Goal: Information Seeking & Learning: Learn about a topic

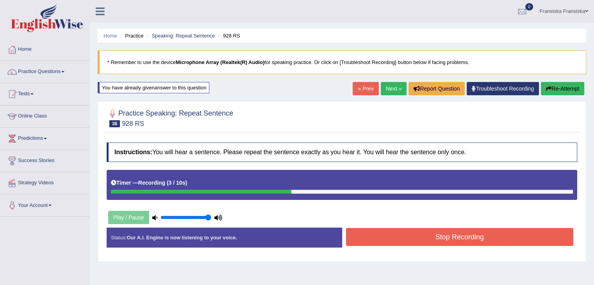
click at [423, 235] on button "Stop Recording" at bounding box center [460, 237] width 228 height 18
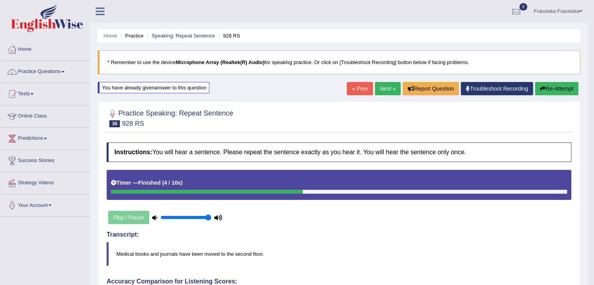
click at [388, 91] on link "Next »" at bounding box center [388, 88] width 26 height 13
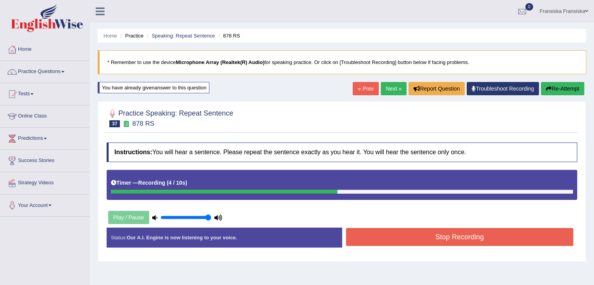
click at [431, 235] on button "Stop Recording" at bounding box center [460, 237] width 228 height 18
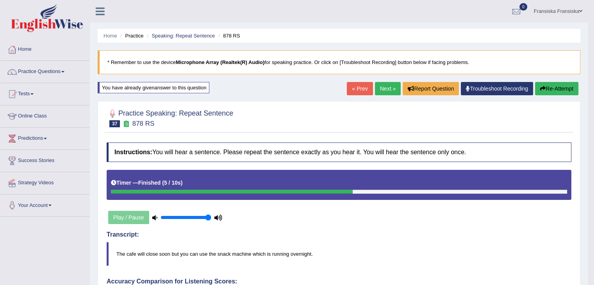
click at [381, 90] on link "Next »" at bounding box center [388, 88] width 26 height 13
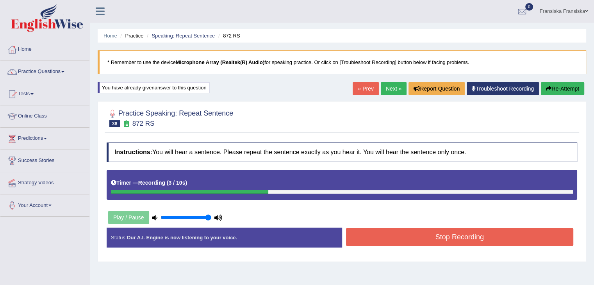
click at [468, 230] on button "Stop Recording" at bounding box center [460, 237] width 228 height 18
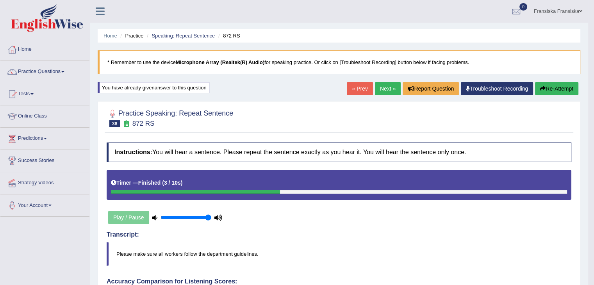
click at [392, 91] on link "Next »" at bounding box center [388, 88] width 26 height 13
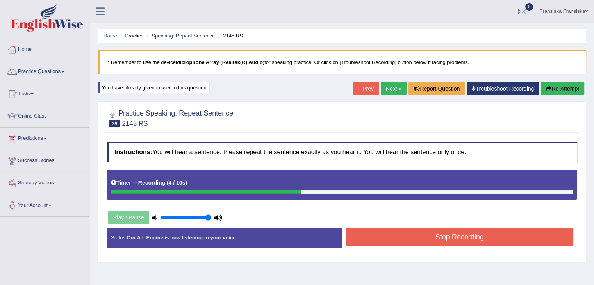
click at [440, 232] on button "Stop Recording" at bounding box center [460, 237] width 228 height 18
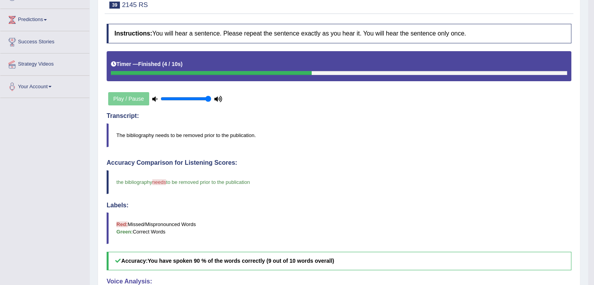
scroll to position [78, 0]
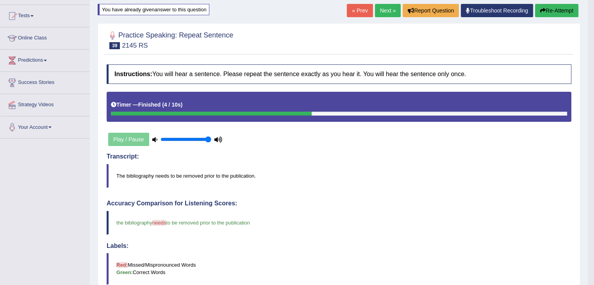
click at [387, 11] on link "Next »" at bounding box center [388, 10] width 26 height 13
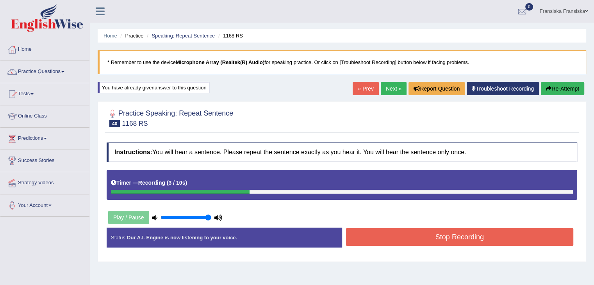
click at [468, 230] on button "Stop Recording" at bounding box center [460, 237] width 228 height 18
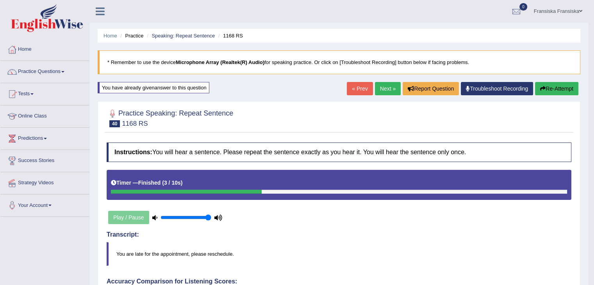
click at [387, 90] on link "Next »" at bounding box center [388, 88] width 26 height 13
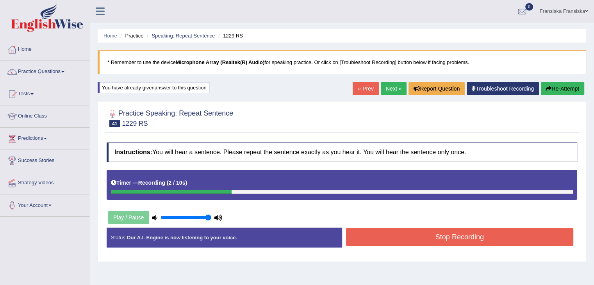
click at [441, 233] on button "Stop Recording" at bounding box center [460, 237] width 228 height 18
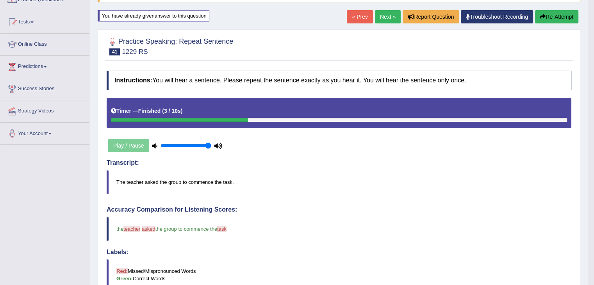
scroll to position [39, 0]
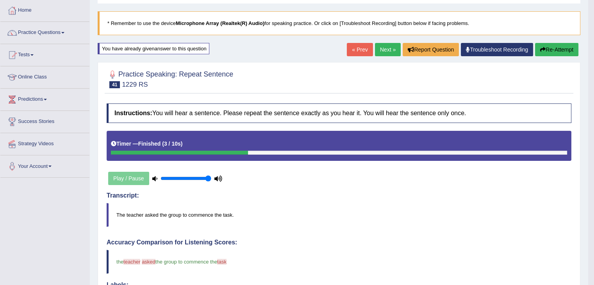
click at [379, 53] on link "Next »" at bounding box center [388, 49] width 26 height 13
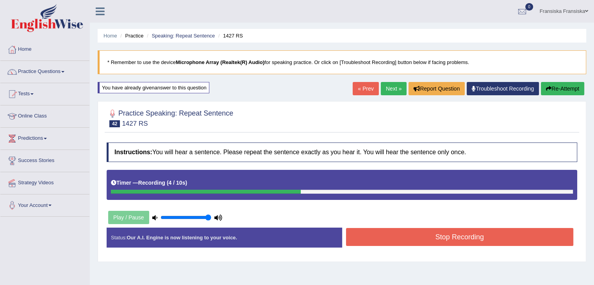
click at [459, 232] on button "Stop Recording" at bounding box center [460, 237] width 228 height 18
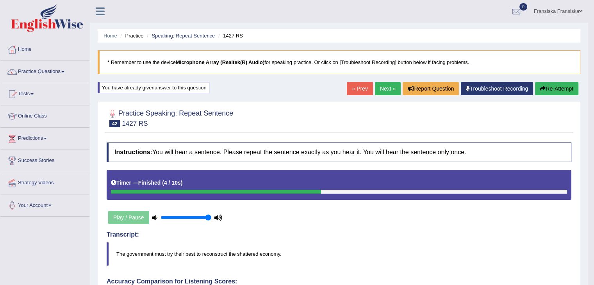
click at [388, 90] on link "Next »" at bounding box center [388, 88] width 26 height 13
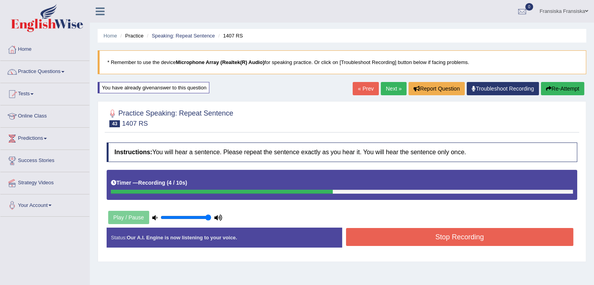
click at [470, 242] on button "Stop Recording" at bounding box center [460, 237] width 228 height 18
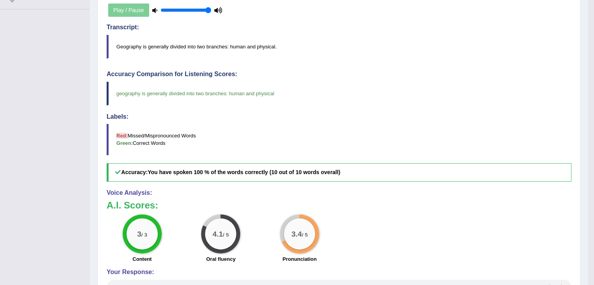
scroll to position [78, 0]
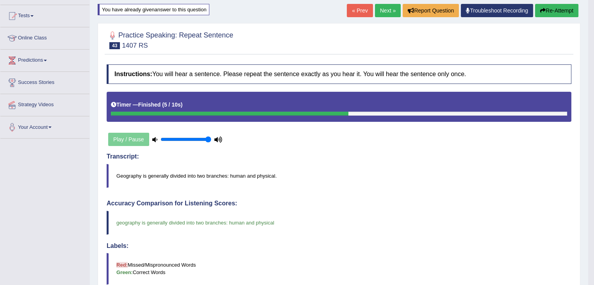
click at [381, 16] on link "Next »" at bounding box center [388, 10] width 26 height 13
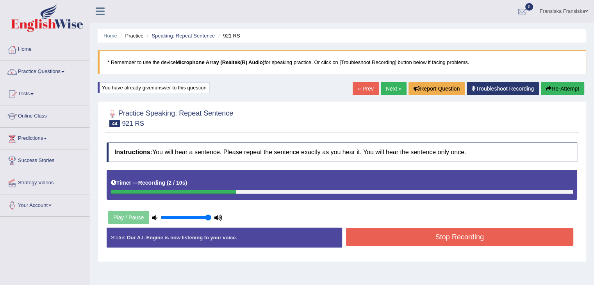
click at [445, 238] on button "Stop Recording" at bounding box center [460, 237] width 228 height 18
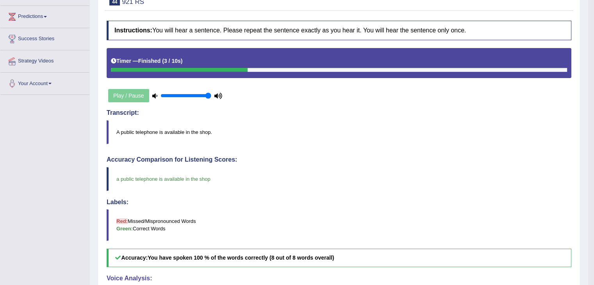
scroll to position [83, 0]
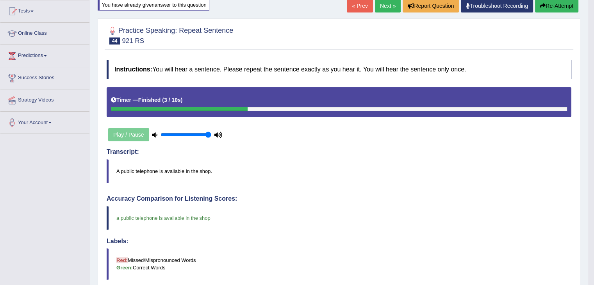
click at [390, 7] on link "Next »" at bounding box center [388, 5] width 26 height 13
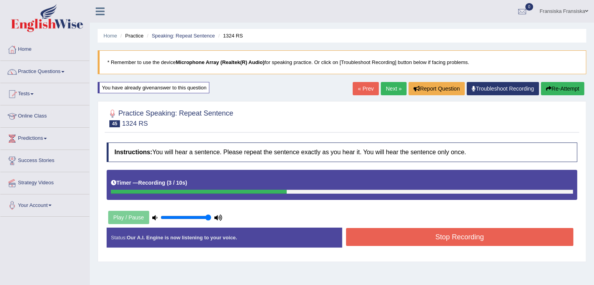
click at [435, 224] on div "Instructions: You will hear a sentence. Please repeat the sentence exactly as y…" at bounding box center [342, 198] width 474 height 119
drag, startPoint x: 438, startPoint y: 229, endPoint x: 445, endPoint y: 229, distance: 6.6
click at [444, 229] on button "Stop Recording" at bounding box center [460, 237] width 228 height 18
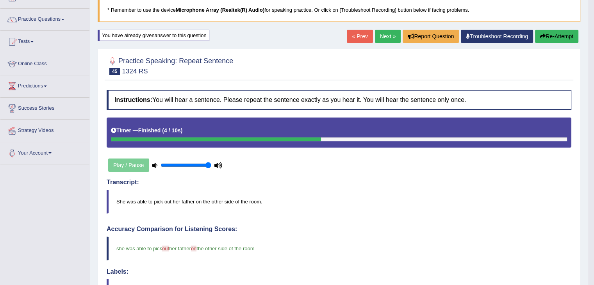
scroll to position [39, 0]
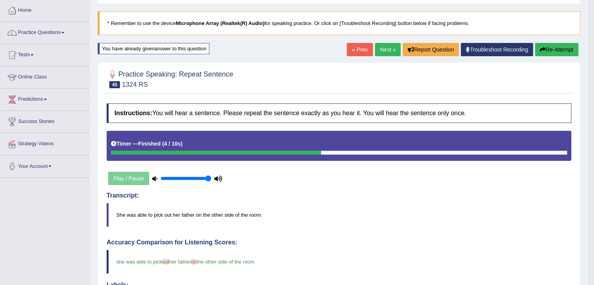
click at [391, 52] on link "Next »" at bounding box center [388, 49] width 26 height 13
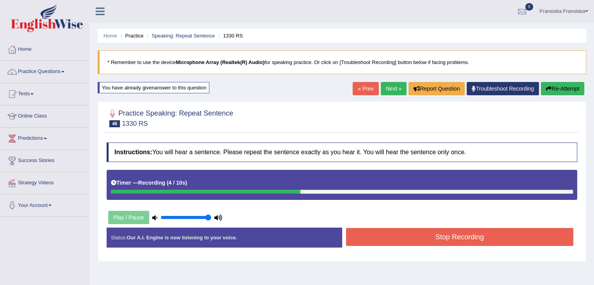
click at [435, 235] on button "Stop Recording" at bounding box center [460, 237] width 228 height 18
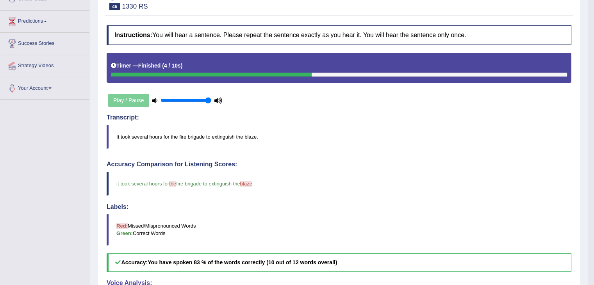
scroll to position [39, 0]
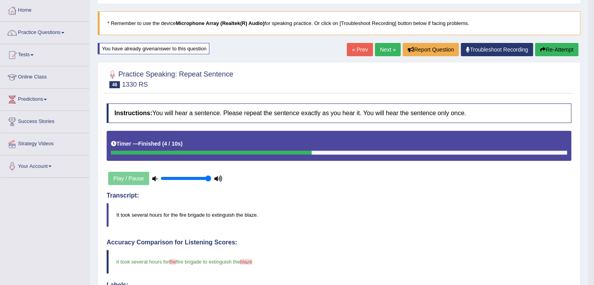
click at [388, 47] on link "Next »" at bounding box center [388, 49] width 26 height 13
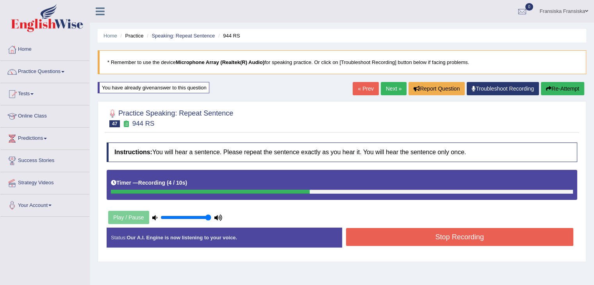
click at [440, 233] on button "Stop Recording" at bounding box center [460, 237] width 228 height 18
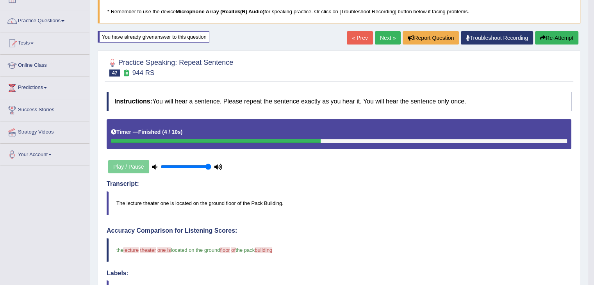
scroll to position [39, 0]
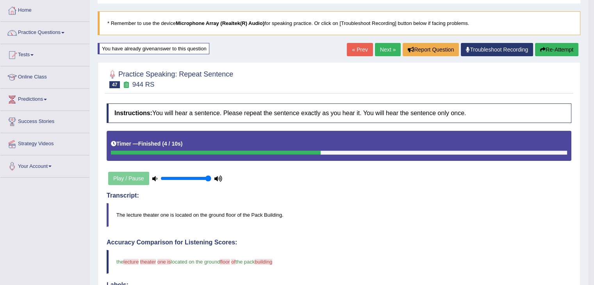
click at [384, 52] on link "Next »" at bounding box center [388, 49] width 26 height 13
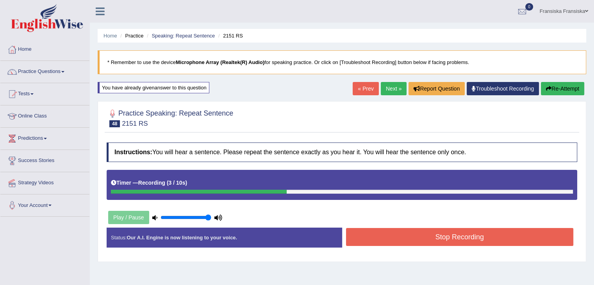
click at [478, 239] on button "Stop Recording" at bounding box center [460, 237] width 228 height 18
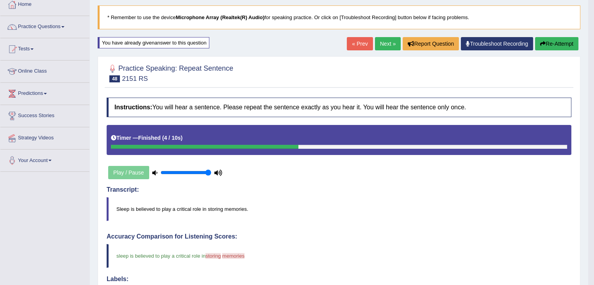
scroll to position [78, 0]
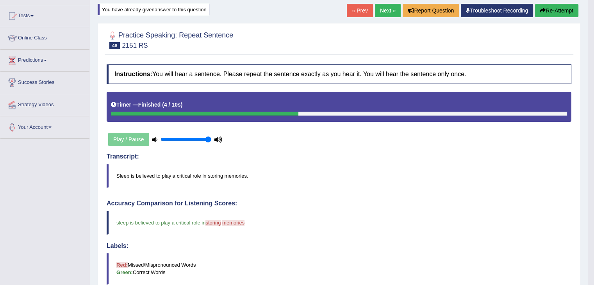
click at [384, 13] on link "Next »" at bounding box center [388, 10] width 26 height 13
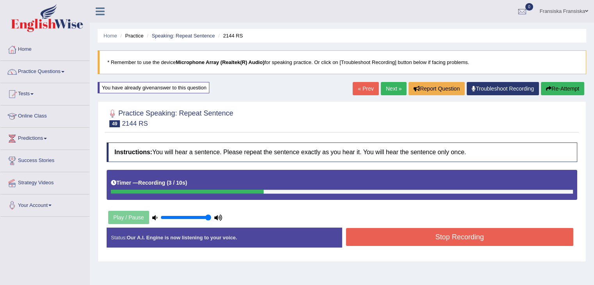
click at [444, 228] on button "Stop Recording" at bounding box center [460, 237] width 228 height 18
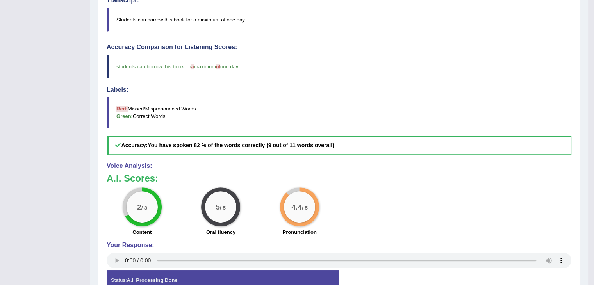
scroll to position [39, 0]
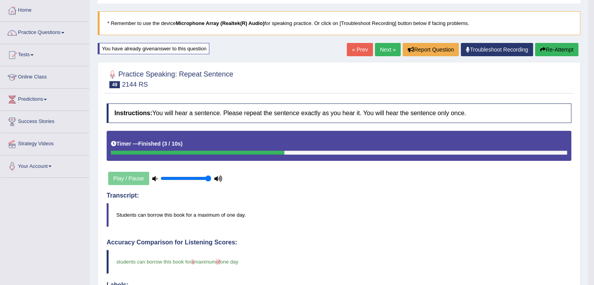
click at [389, 53] on link "Next »" at bounding box center [388, 49] width 26 height 13
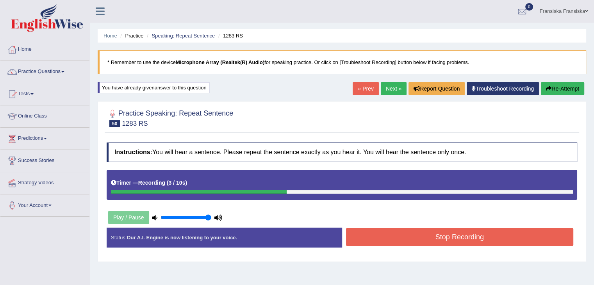
click at [439, 238] on button "Stop Recording" at bounding box center [460, 237] width 228 height 18
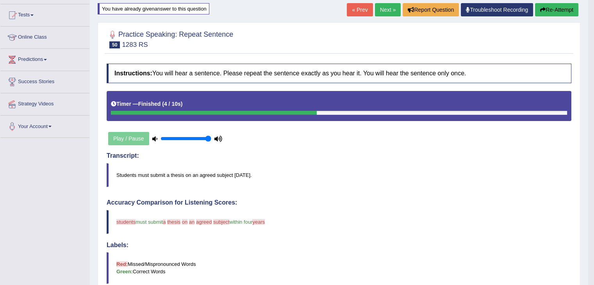
scroll to position [78, 0]
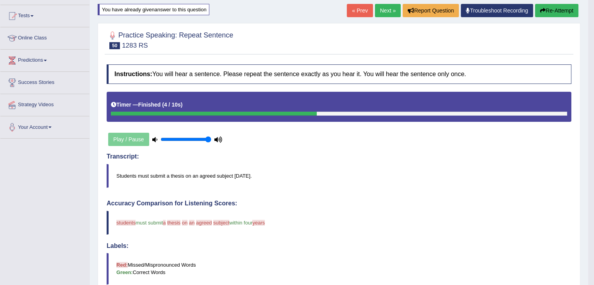
click at [388, 15] on link "Next »" at bounding box center [388, 10] width 26 height 13
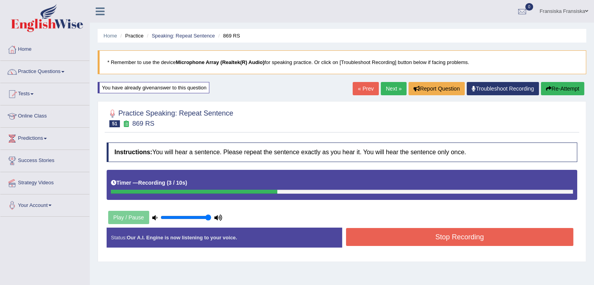
click at [438, 232] on button "Stop Recording" at bounding box center [460, 237] width 228 height 18
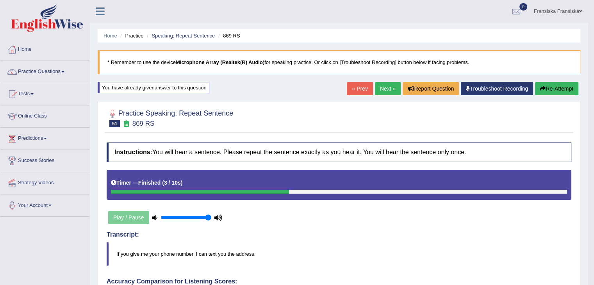
click at [384, 89] on link "Next »" at bounding box center [388, 88] width 26 height 13
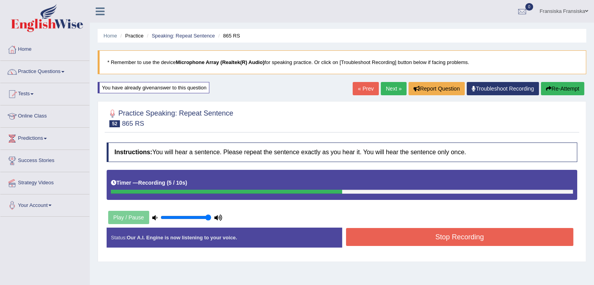
click at [467, 228] on button "Stop Recording" at bounding box center [460, 237] width 228 height 18
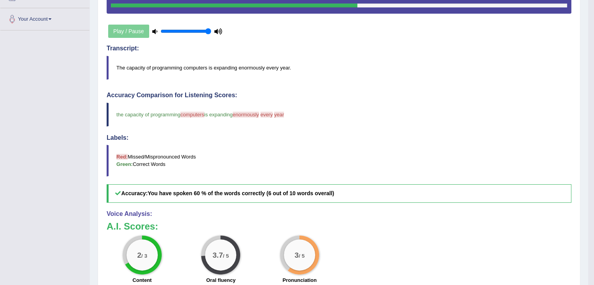
scroll to position [234, 0]
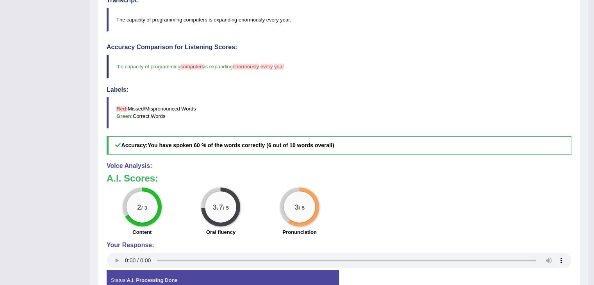
click at [116, 267] on div "Your Response:" at bounding box center [339, 256] width 465 height 28
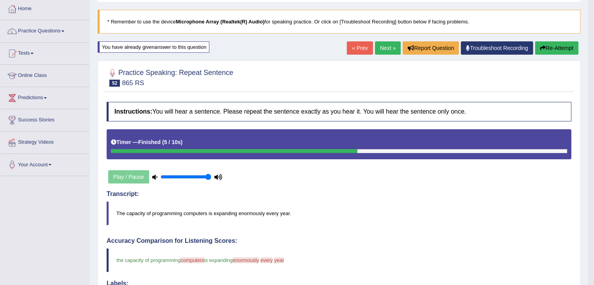
scroll to position [39, 0]
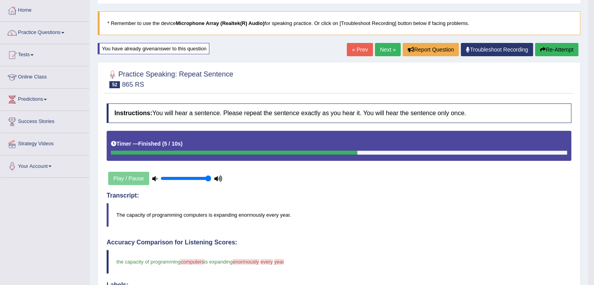
click at [385, 54] on link "Next »" at bounding box center [388, 49] width 26 height 13
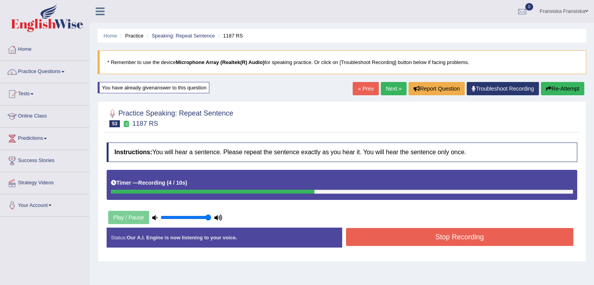
click at [449, 239] on button "Stop Recording" at bounding box center [460, 237] width 228 height 18
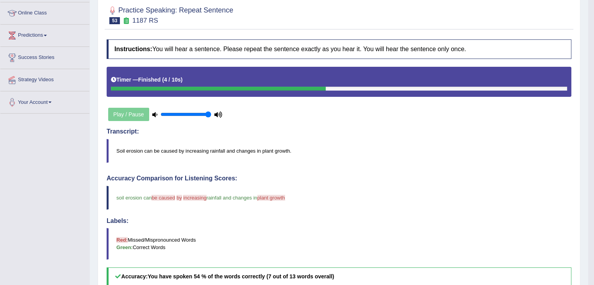
scroll to position [39, 0]
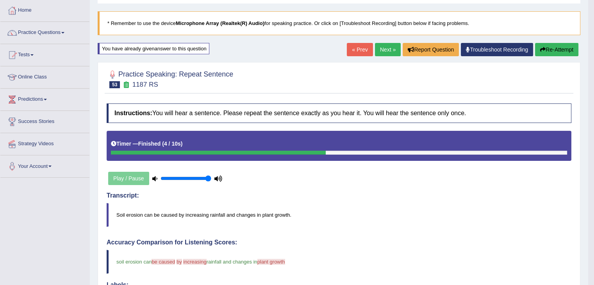
click at [387, 52] on link "Next »" at bounding box center [388, 49] width 26 height 13
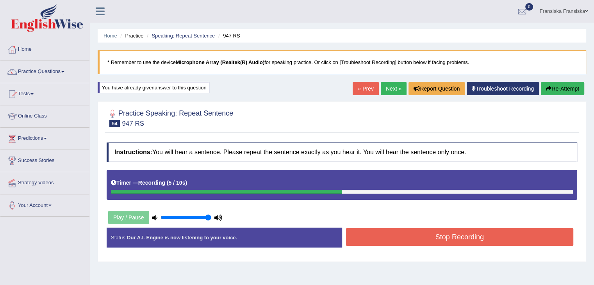
click at [504, 232] on button "Stop Recording" at bounding box center [460, 237] width 228 height 18
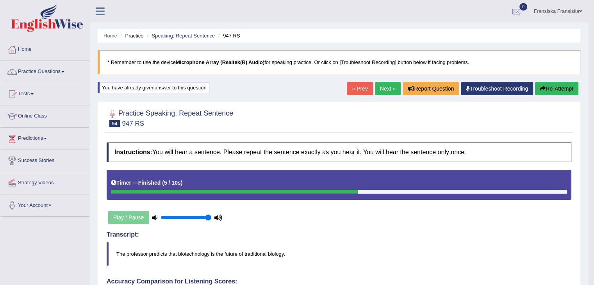
click at [551, 91] on button "Re-Attempt" at bounding box center [556, 88] width 43 height 13
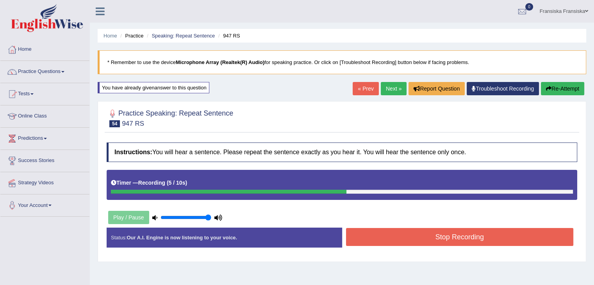
click at [483, 231] on button "Stop Recording" at bounding box center [460, 237] width 228 height 18
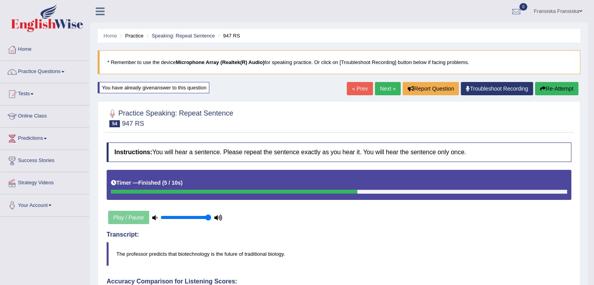
click at [388, 90] on link "Next »" at bounding box center [388, 88] width 26 height 13
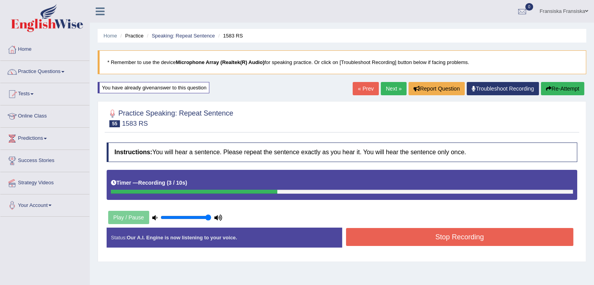
click at [427, 234] on button "Stop Recording" at bounding box center [460, 237] width 228 height 18
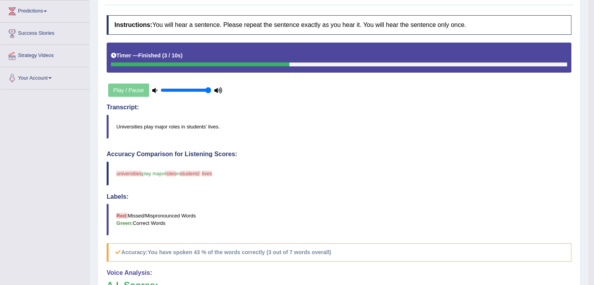
scroll to position [39, 0]
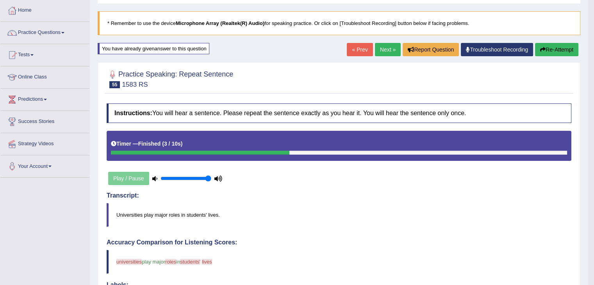
click at [386, 49] on link "Next »" at bounding box center [388, 49] width 26 height 13
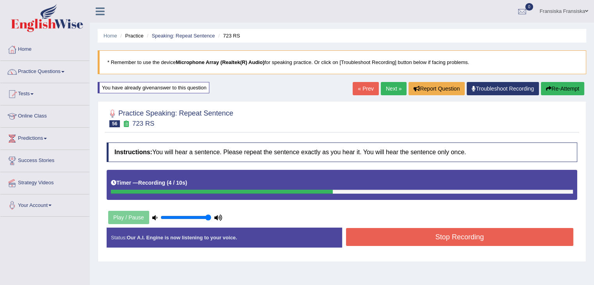
click at [458, 236] on button "Stop Recording" at bounding box center [460, 237] width 228 height 18
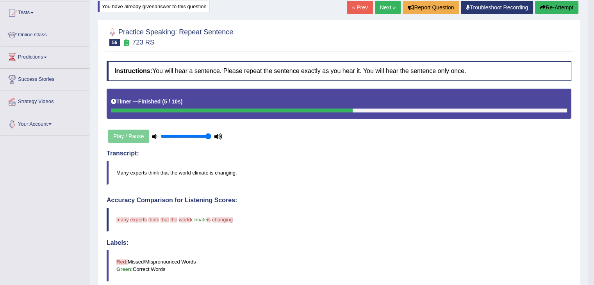
scroll to position [78, 0]
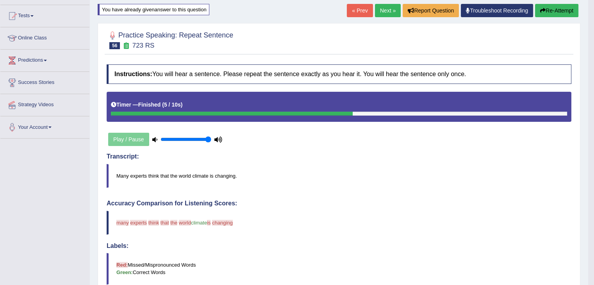
click at [555, 14] on button "Re-Attempt" at bounding box center [556, 10] width 43 height 13
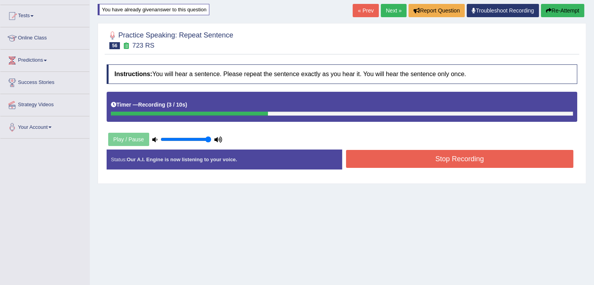
click at [508, 164] on button "Stop Recording" at bounding box center [460, 159] width 228 height 18
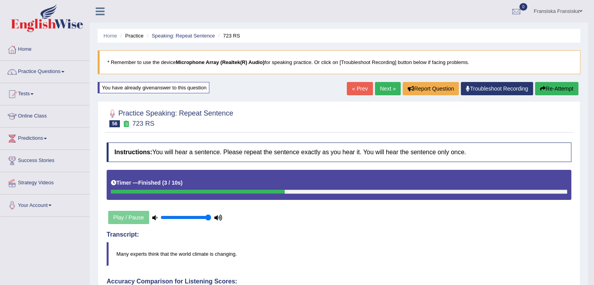
click at [387, 88] on link "Next »" at bounding box center [388, 88] width 26 height 13
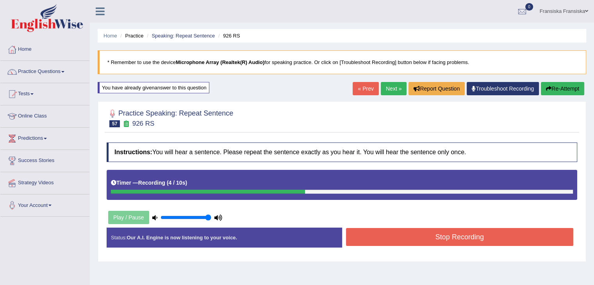
click at [442, 228] on button "Stop Recording" at bounding box center [460, 237] width 228 height 18
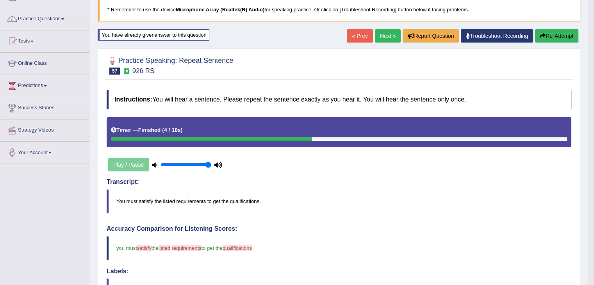
scroll to position [39, 0]
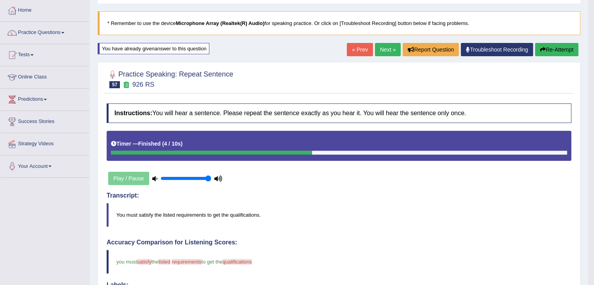
click at [384, 48] on link "Next »" at bounding box center [388, 49] width 26 height 13
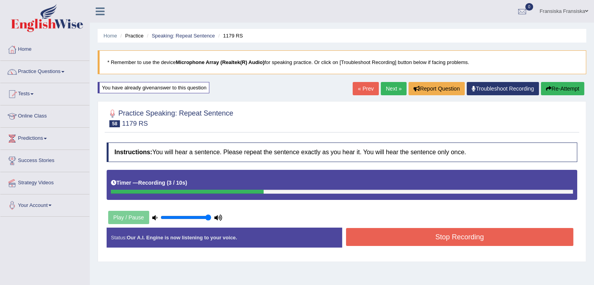
click at [459, 233] on button "Stop Recording" at bounding box center [460, 237] width 228 height 18
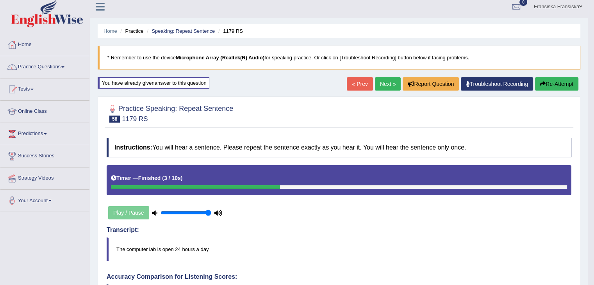
scroll to position [5, 0]
click at [46, 69] on link "Practice Questions" at bounding box center [44, 66] width 89 height 20
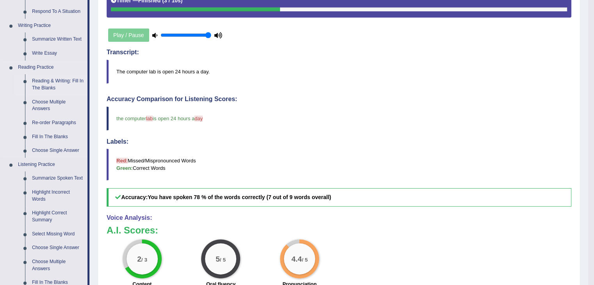
scroll to position [200, 0]
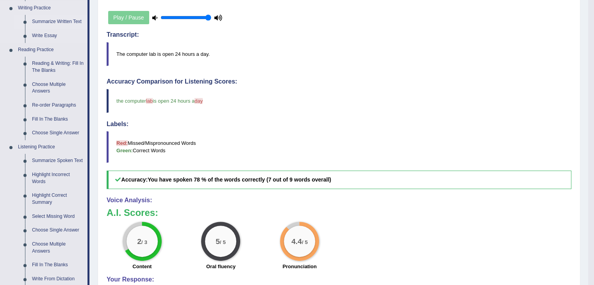
click at [69, 23] on link "Summarize Written Text" at bounding box center [57, 22] width 59 height 14
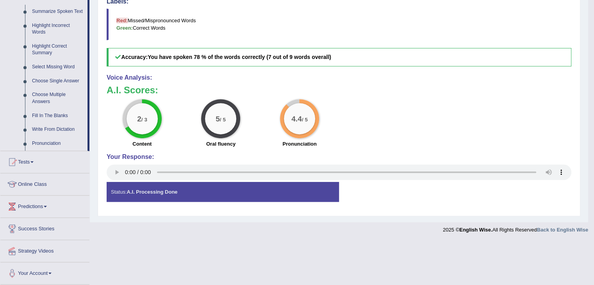
scroll to position [344, 0]
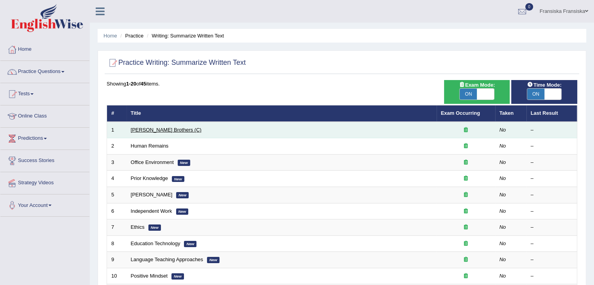
click at [165, 127] on link "Wright Brothers (C)" at bounding box center [166, 130] width 71 height 6
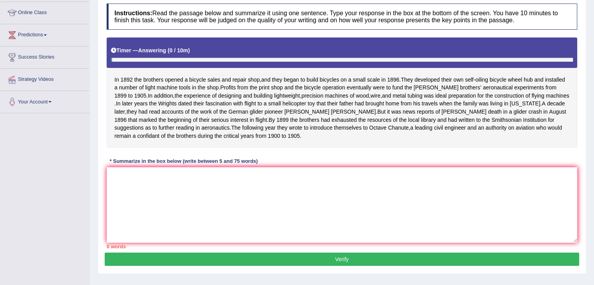
scroll to position [117, 0]
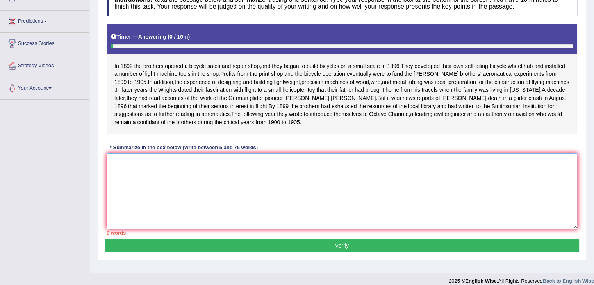
click at [284, 178] on textarea at bounding box center [342, 191] width 470 height 76
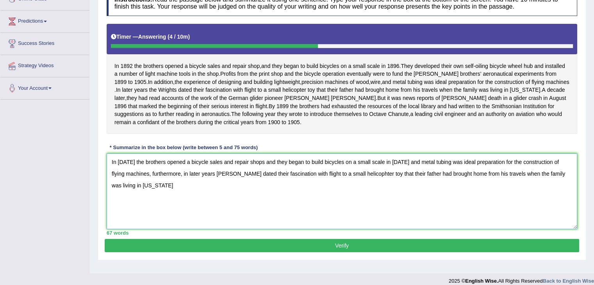
type textarea "In [DATE] the brothers opened a bicycle sales and repair shops and they began t…"
click at [290, 252] on button "Verify" at bounding box center [342, 245] width 474 height 13
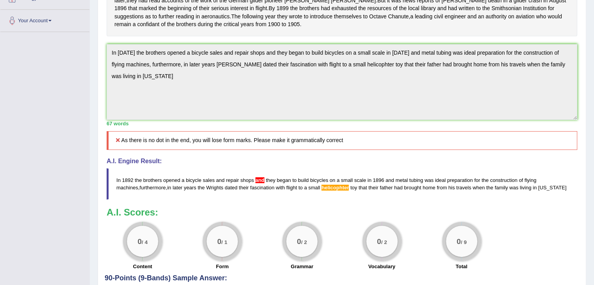
scroll to position [176, 0]
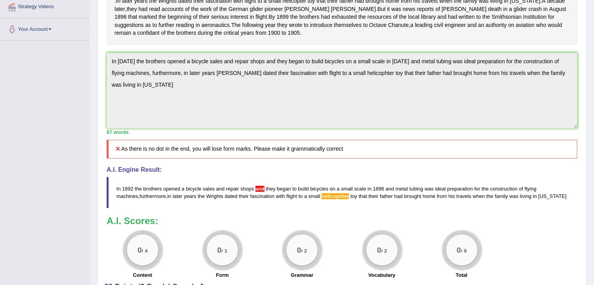
click at [95, 69] on div "Home Practice Writing: Summarize Written Text Wright Brothers (C) Next » Report…" at bounding box center [342, 80] width 504 height 513
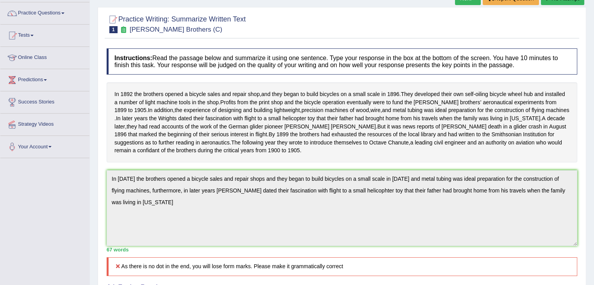
scroll to position [0, 0]
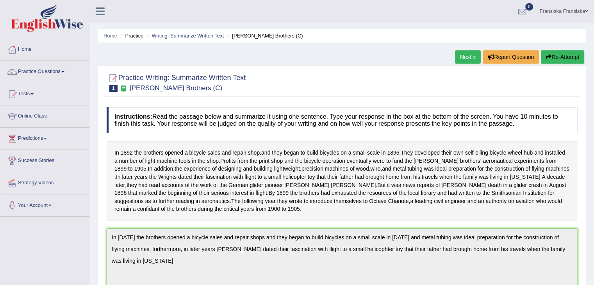
click at [564, 62] on button "Re-Attempt" at bounding box center [562, 56] width 43 height 13
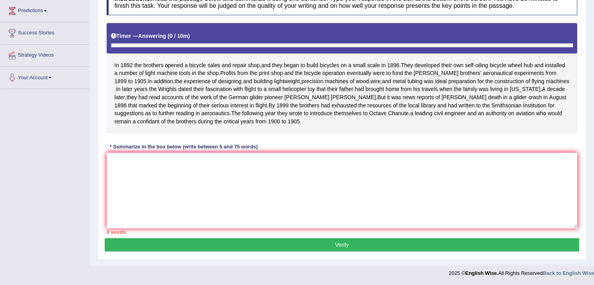
scroll to position [134, 0]
click at [167, 191] on textarea at bounding box center [342, 191] width 470 height 76
paste textarea "In 1892 the brothers opened a bicycle sales and repair shops and they began to …"
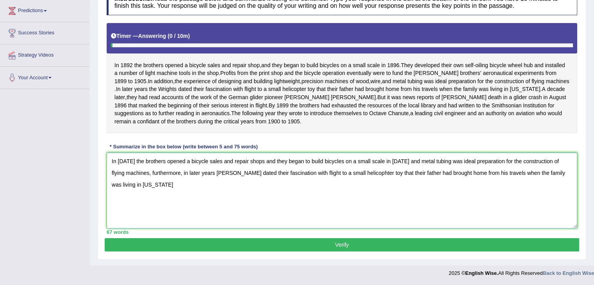
click at [140, 183] on textarea "In 1892 the brothers opened a bicycle sales and repair shops and they began to …" at bounding box center [342, 191] width 470 height 76
click at [337, 173] on textarea "In 1892 the brothers opened a bicycle sales and repair shops and they began to …" at bounding box center [342, 191] width 470 height 76
click at [348, 172] on textarea "In 1892 the brothers opened a bicycle sales and repair shops and they began to …" at bounding box center [342, 191] width 470 height 76
click at [353, 173] on textarea "In 1892 the brothers opened a bicycle sales and repair shops and they began to …" at bounding box center [342, 191] width 470 height 76
click at [361, 176] on textarea "In 1892 the brothers opened a bicycle sales and repair shops and they began to …" at bounding box center [342, 191] width 470 height 76
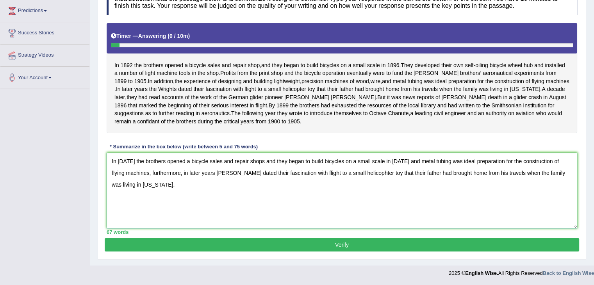
click at [354, 176] on textarea "In 1892 the brothers opened a bicycle sales and repair shops and they began to …" at bounding box center [342, 191] width 470 height 76
type textarea "In 1892 the brothers opened a bicycle sales and repair shops and they began to …"
click at [338, 241] on button "Verify" at bounding box center [342, 244] width 474 height 13
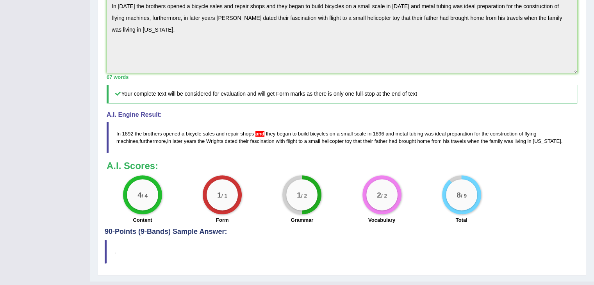
scroll to position [141, 0]
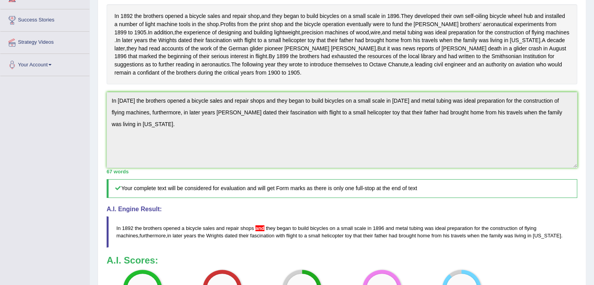
click at [258, 231] on span "and" at bounding box center [259, 228] width 9 height 6
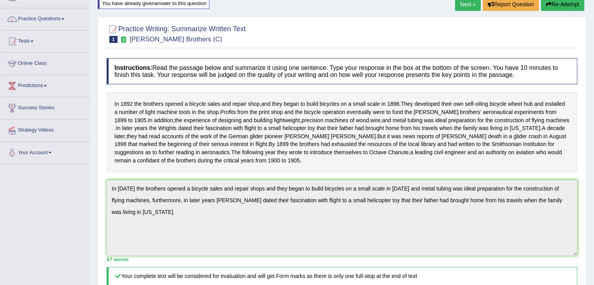
scroll to position [0, 0]
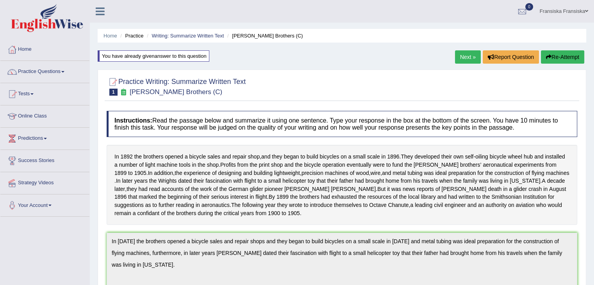
click at [457, 59] on link "Next »" at bounding box center [468, 56] width 26 height 13
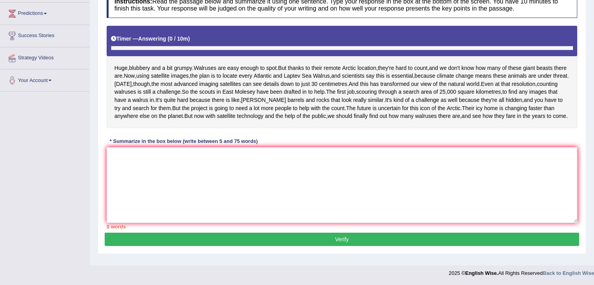
scroll to position [159, 0]
click at [248, 180] on textarea at bounding box center [342, 185] width 470 height 76
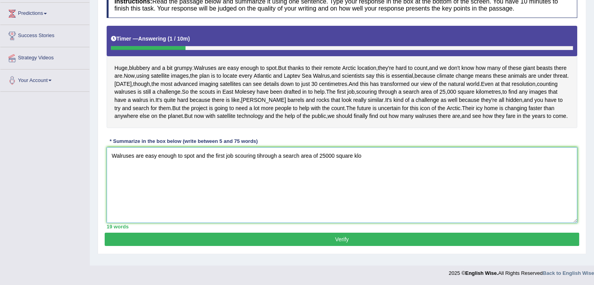
drag, startPoint x: 258, startPoint y: 175, endPoint x: 592, endPoint y: 303, distance: 357.6
click at [592, 160] on html "Toggle navigation Home Practice Questions Speaking Practice Read Aloud Repeat S…" at bounding box center [297, 17] width 594 height 285
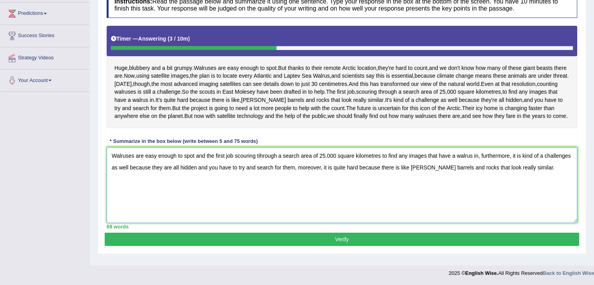
type textarea "Walruses are easy enough to spot and the first job scouring tihrough a search a…"
click at [338, 246] on button "Verify" at bounding box center [342, 239] width 474 height 13
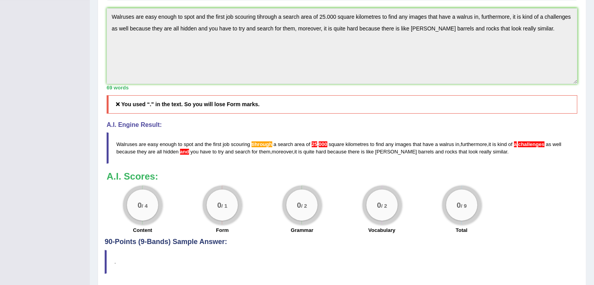
scroll to position [203, 0]
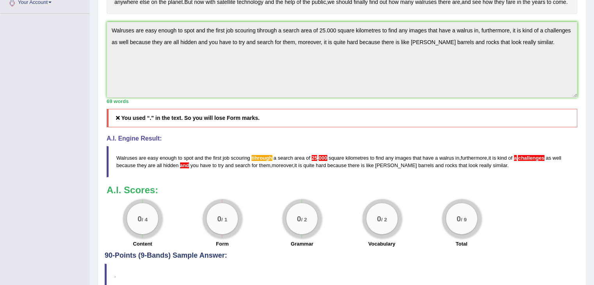
drag, startPoint x: 150, startPoint y: 155, endPoint x: 150, endPoint y: 159, distance: 3.9
click at [150, 127] on h5 "You used “." in the text. So you will lose Form marks." at bounding box center [342, 118] width 470 height 18
click at [321, 161] on span "000" at bounding box center [323, 158] width 9 height 6
click at [151, 127] on h5 "You used “." in the text. So you will lose Form marks." at bounding box center [342, 118] width 470 height 18
click at [178, 127] on h5 "You used “." in the text. So you will lose Form marks." at bounding box center [342, 118] width 470 height 18
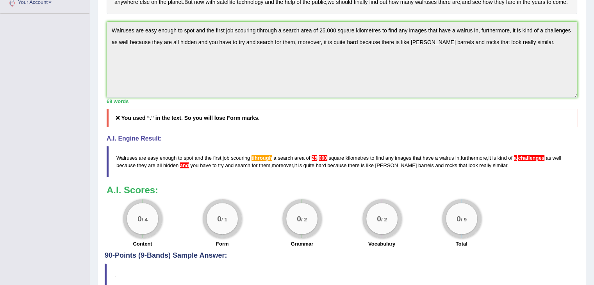
click at [114, 60] on div "Instructions: Read the passage below and summarize it using one sentence. Type …" at bounding box center [342, 78] width 474 height 348
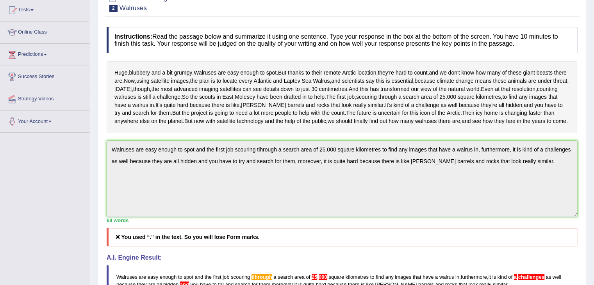
scroll to position [0, 0]
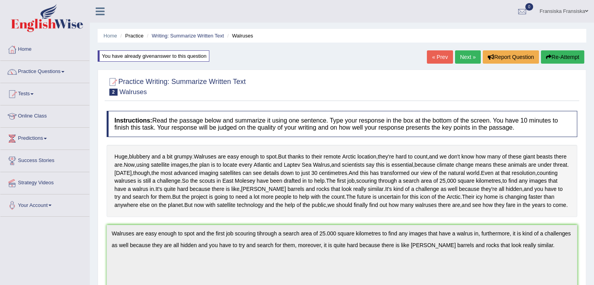
click at [553, 54] on button "Re-Attempt" at bounding box center [562, 56] width 43 height 13
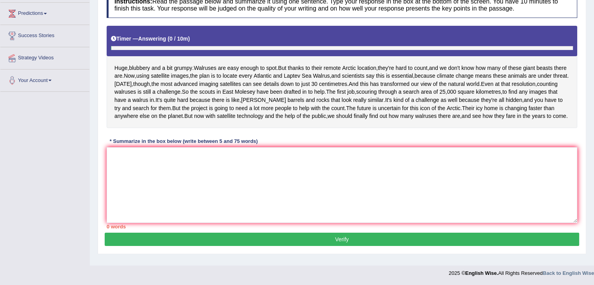
scroll to position [159, 0]
click at [197, 193] on textarea at bounding box center [342, 185] width 470 height 76
paste textarea "Walruses are easy enough to spot and the first job scouring tihrough a search a…"
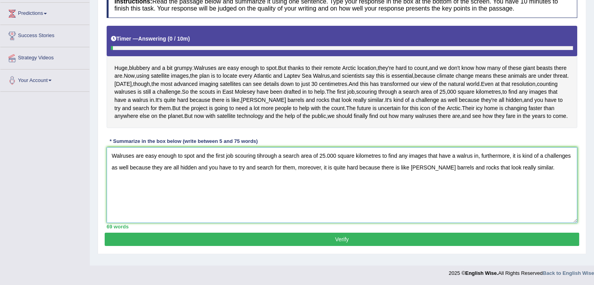
click at [326, 160] on textarea "Walruses are easy enough to spot and the first job scouring tihrough a search a…" at bounding box center [342, 185] width 470 height 76
click at [263, 161] on textarea "Walruses are easy enough to spot and the first job scouring tihrough a search a…" at bounding box center [342, 185] width 470 height 76
click at [260, 163] on textarea "Walruses are easy enough to spot and the first job scouring tihrough a search a…" at bounding box center [342, 185] width 470 height 76
click at [571, 159] on textarea "Walruses are easy enough to spot and the first job scouring through a search ar…" at bounding box center [342, 185] width 470 height 76
type textarea "Walruses are easy enough to spot and the first job scouring through a search ar…"
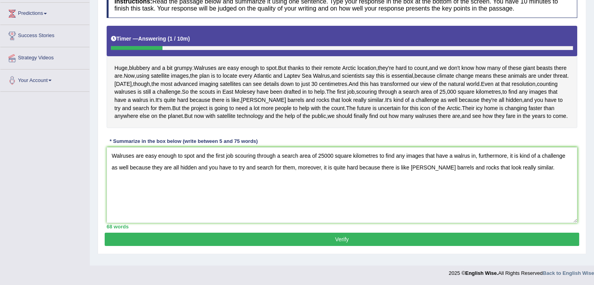
click at [401, 244] on button "Verify" at bounding box center [342, 239] width 474 height 13
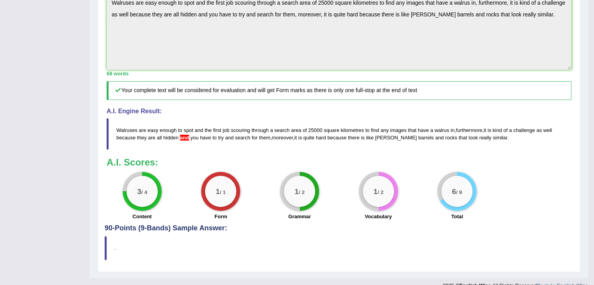
scroll to position [282, 0]
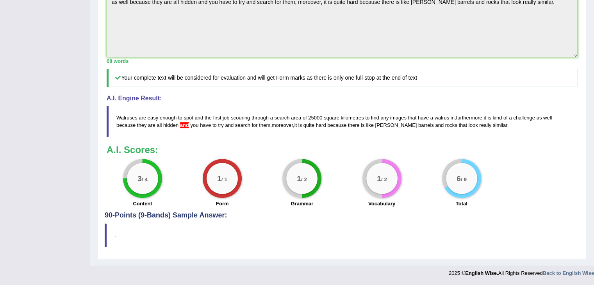
click at [186, 126] on span "and" at bounding box center [184, 125] width 9 height 6
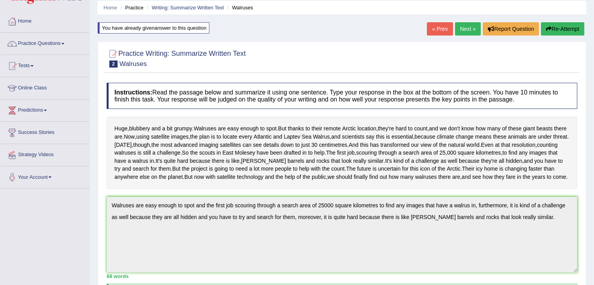
scroll to position [0, 0]
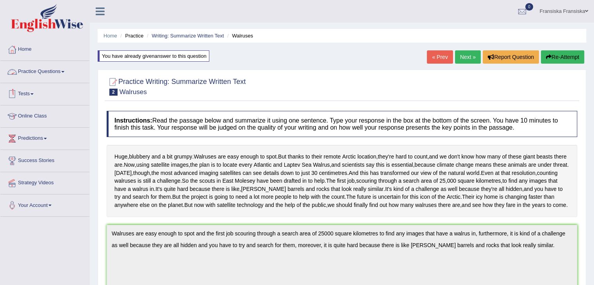
click at [56, 75] on link "Practice Questions" at bounding box center [44, 71] width 89 height 20
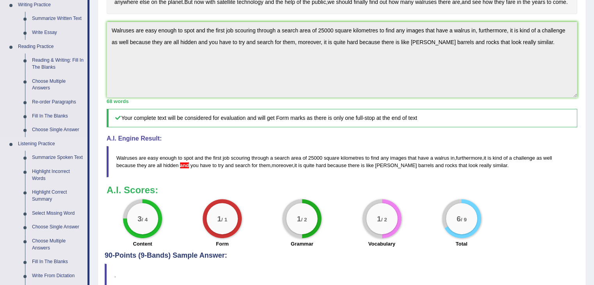
scroll to position [153, 0]
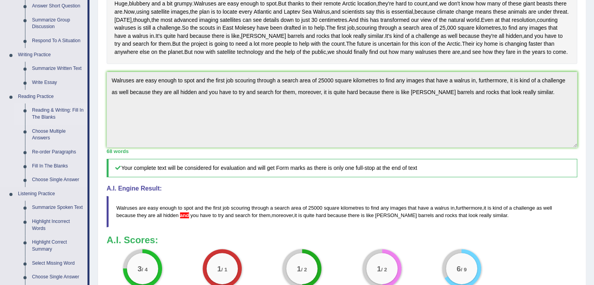
click at [56, 112] on link "Reading & Writing: Fill In The Blanks" at bounding box center [57, 113] width 59 height 21
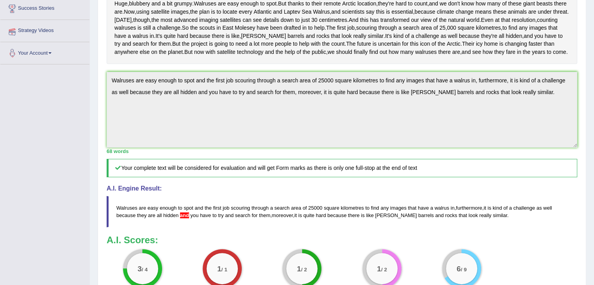
scroll to position [162, 0]
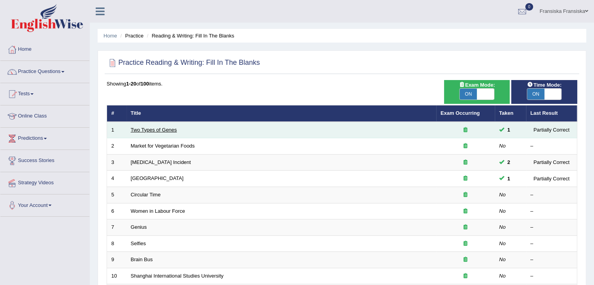
click at [166, 129] on link "Two Types of Genes" at bounding box center [154, 130] width 46 height 6
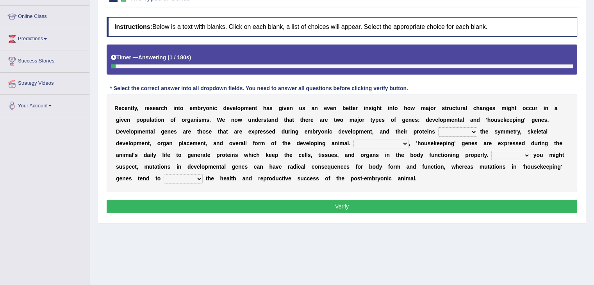
scroll to position [86, 0]
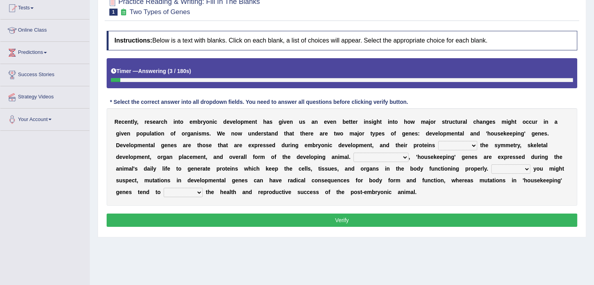
click at [461, 144] on select "push control hold elevate" at bounding box center [457, 145] width 39 height 9
drag, startPoint x: 191, startPoint y: 119, endPoint x: 276, endPoint y: 125, distance: 85.7
click at [276, 124] on div "R e c e n t l y , r e s e a r c h i n t o e m b r y o n i c d e v e l o p m e n…" at bounding box center [342, 157] width 470 height 98
click at [465, 144] on select "push control hold elevate" at bounding box center [457, 145] width 39 height 9
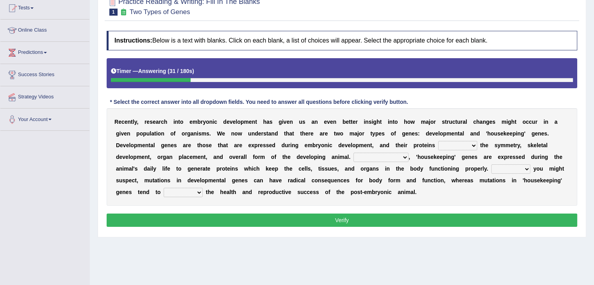
click at [438, 141] on select "push control hold elevate" at bounding box center [457, 145] width 39 height 9
click at [473, 144] on select "push control hold elevate" at bounding box center [457, 145] width 39 height 9
select select "push"
click at [438, 141] on select "push control hold elevate" at bounding box center [457, 145] width 39 height 9
click at [399, 155] on select "Correspondingly Inclusively Conversely In contrast" at bounding box center [380, 157] width 55 height 9
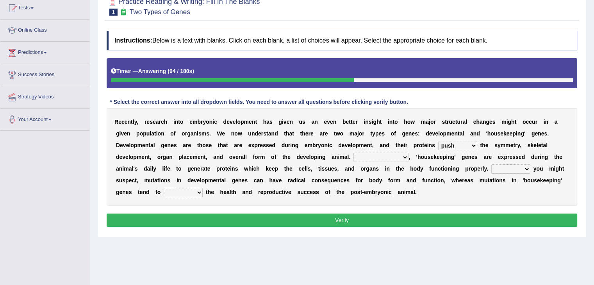
select select "Conversely"
click at [353, 153] on select "Correspondingly Inclusively Conversely In contrast" at bounding box center [380, 157] width 55 height 9
click at [522, 166] on select "For As With Within" at bounding box center [510, 168] width 39 height 9
select select "As"
click at [491, 164] on select "For As With Within" at bounding box center [510, 168] width 39 height 9
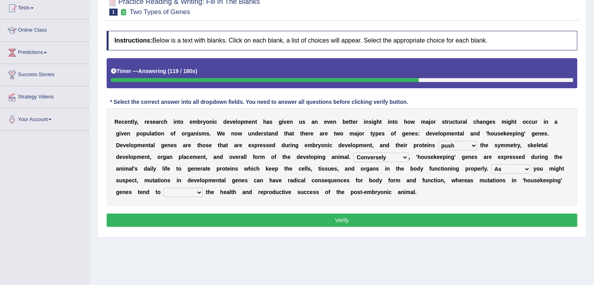
click at [195, 192] on select "affect effect interrupt defect" at bounding box center [183, 192] width 39 height 9
select select "affect"
click at [164, 188] on select "affect effect interrupt defect" at bounding box center [183, 192] width 39 height 9
click at [287, 220] on button "Verify" at bounding box center [342, 220] width 470 height 13
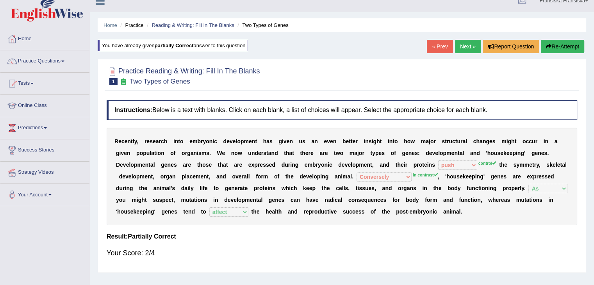
scroll to position [0, 0]
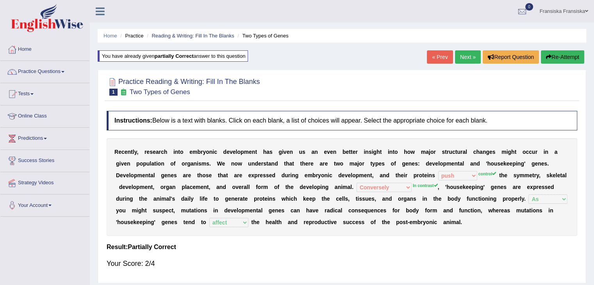
click at [460, 55] on link "Next »" at bounding box center [468, 56] width 26 height 13
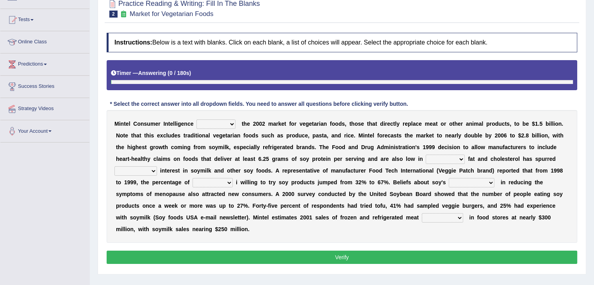
scroll to position [78, 0]
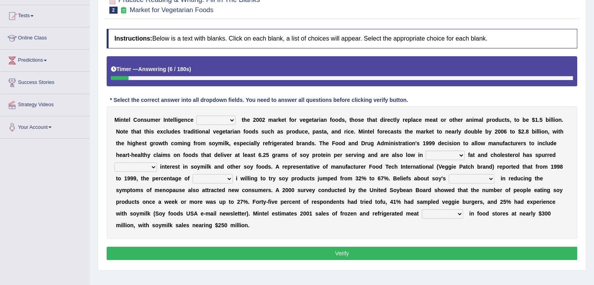
click at [233, 119] on select "deals fulfills creates estimates" at bounding box center [215, 120] width 39 height 9
select select "estimates"
click at [196, 116] on select "deals fulfills creates estimates" at bounding box center [215, 120] width 39 height 9
click at [462, 156] on select "saturated solid acid liquid" at bounding box center [445, 155] width 39 height 9
select select "solid"
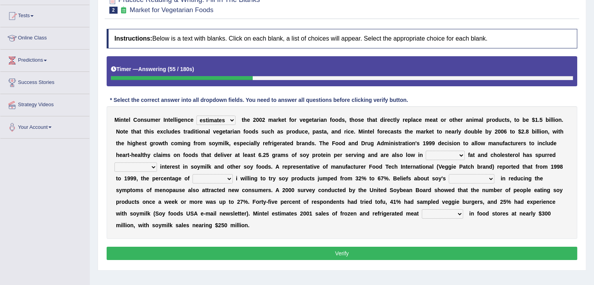
click at [426, 151] on select "saturated solid acid liquid" at bounding box center [445, 155] width 39 height 9
click at [154, 167] on select "good big tremendous extreme" at bounding box center [135, 166] width 43 height 9
select select "tremendous"
click at [114, 162] on select "good big tremendous extreme" at bounding box center [135, 166] width 43 height 9
click at [150, 169] on select "good big tremendous extreme" at bounding box center [135, 166] width 43 height 9
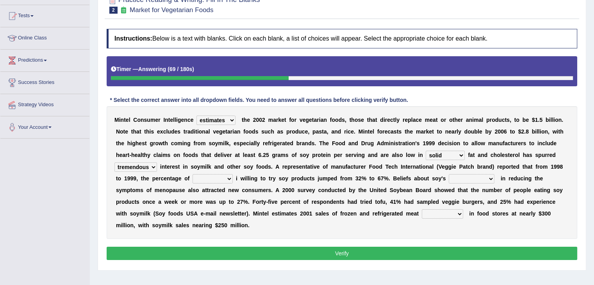
click at [198, 166] on b "y" at bounding box center [198, 167] width 3 height 6
click at [228, 179] on select "guests consumers customers clients" at bounding box center [212, 178] width 40 height 9
select select "consumers"
click at [192, 174] on select "guests consumers customers clients" at bounding box center [212, 178] width 40 height 9
click at [485, 180] on select "effectiveness timeliness efficiency goodness" at bounding box center [472, 178] width 46 height 9
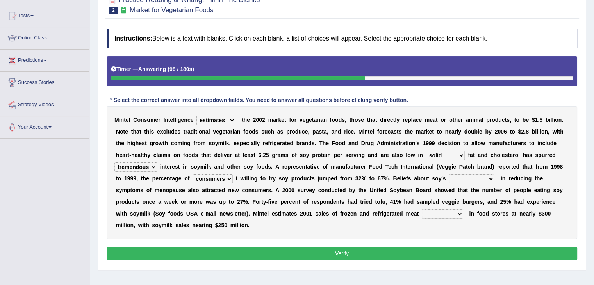
select select "effectiveness"
click at [449, 174] on select "effectiveness timeliness efficiency goodness" at bounding box center [472, 178] width 46 height 9
click at [442, 214] on select "foods choices staffs alternatives" at bounding box center [442, 213] width 41 height 9
select select "choices"
click at [422, 209] on select "foods choices staffs alternatives" at bounding box center [442, 213] width 41 height 9
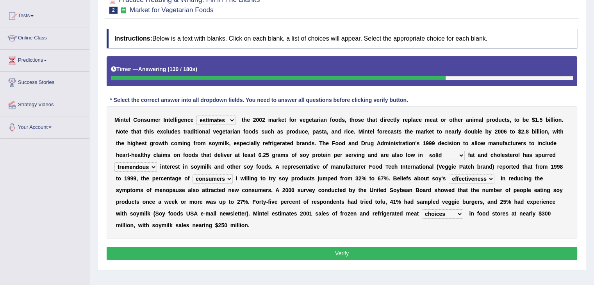
click at [424, 248] on button "Verify" at bounding box center [342, 253] width 470 height 13
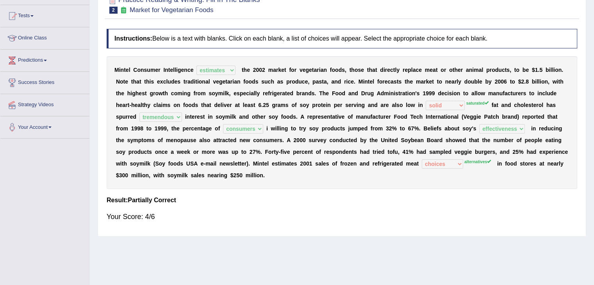
click at [373, 137] on b "h" at bounding box center [373, 140] width 4 height 6
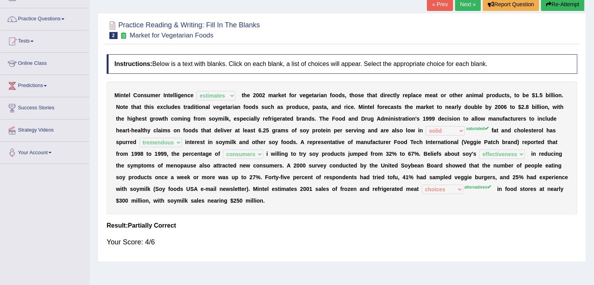
scroll to position [39, 0]
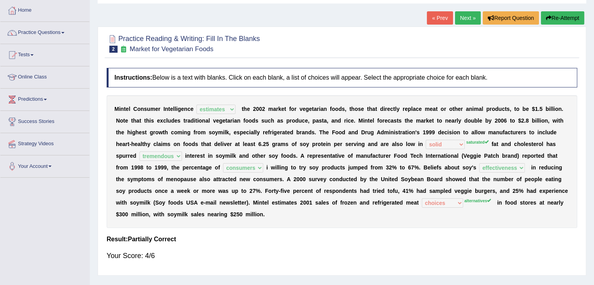
drag, startPoint x: 303, startPoint y: 123, endPoint x: 273, endPoint y: 134, distance: 31.6
click at [273, 134] on div "M i n t e l C o n s u m e r I n t e l l i g e n c e deals fulfills creates esti…" at bounding box center [342, 161] width 470 height 133
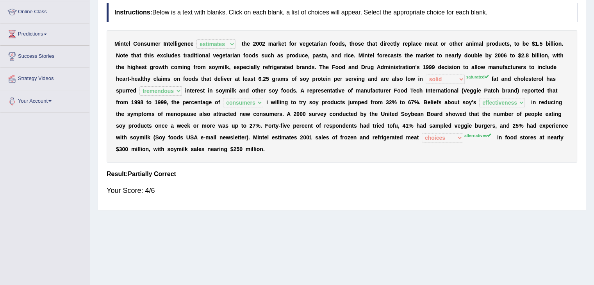
scroll to position [47, 0]
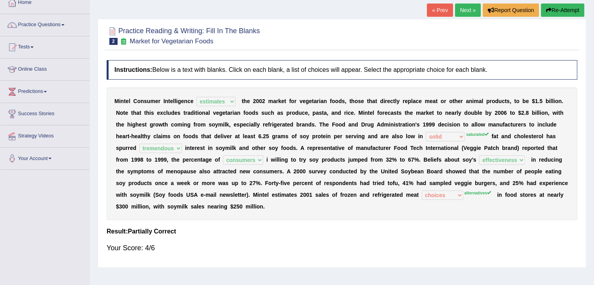
click at [470, 13] on link "Next »" at bounding box center [468, 10] width 26 height 13
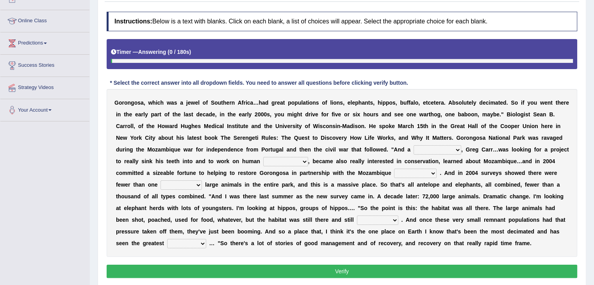
scroll to position [125, 0]
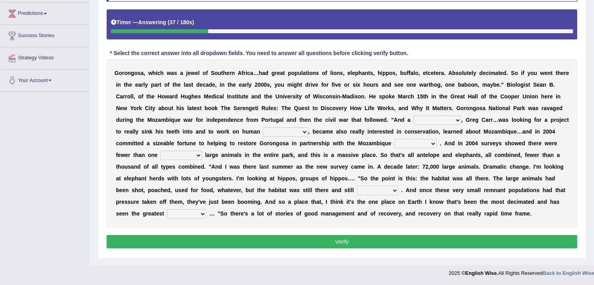
click at [451, 121] on select "passion solstice ballast philanthropist" at bounding box center [437, 120] width 48 height 9
select select "passion"
click at [413, 116] on select "passion solstice ballast philanthropist" at bounding box center [437, 120] width 48 height 9
click at [296, 130] on select "negligence prevalence development malevolence" at bounding box center [285, 131] width 45 height 9
select select "prevalence"
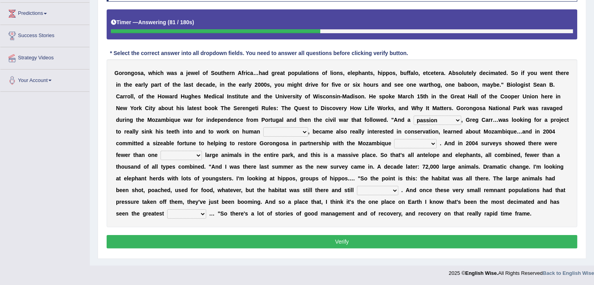
click at [263, 127] on select "negligence prevalence development malevolence" at bounding box center [285, 131] width 45 height 9
click at [431, 143] on select "parliament semanticist government journalist" at bounding box center [415, 143] width 43 height 9
select select "journalist"
click at [394, 139] on select "parliament semanticist government journalist" at bounding box center [415, 143] width 43 height 9
click at [196, 153] on select "deflowered embowered roundest thousand" at bounding box center [180, 155] width 41 height 9
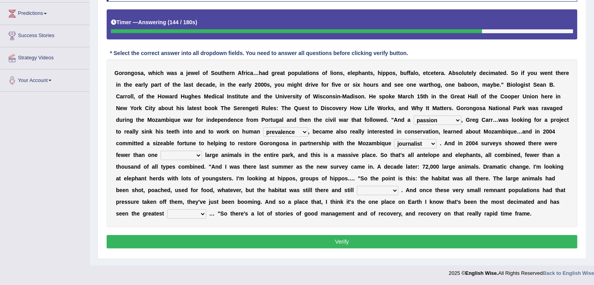
select select "thousand"
click at [160, 151] on select "deflowered embowered roundest thousand" at bounding box center [180, 155] width 41 height 9
click at [384, 191] on select "assertive incidental compulsive productive" at bounding box center [377, 190] width 41 height 9
select select "productive"
click at [357, 186] on select "assertive incidental compulsive productive" at bounding box center [377, 190] width 41 height 9
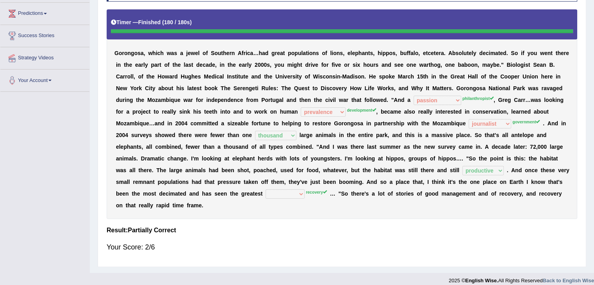
click at [292, 188] on div "G o r o n g o s a , w h i c h w a s a j e w e l o f S o u t h e r n A f r i c a…" at bounding box center [342, 114] width 470 height 210
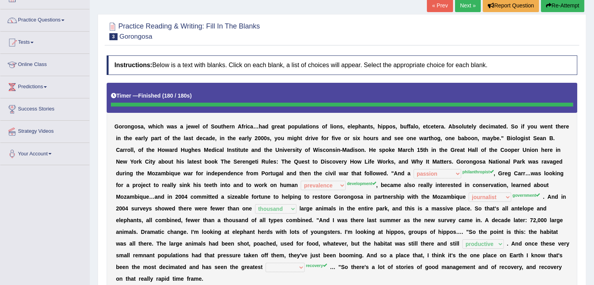
scroll to position [39, 0]
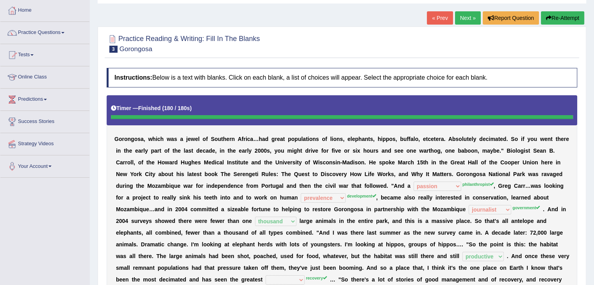
click at [471, 23] on link "Next »" at bounding box center [468, 17] width 26 height 13
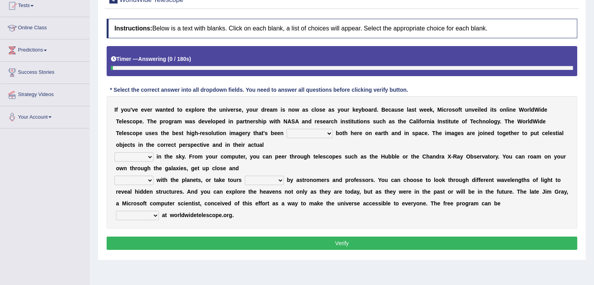
scroll to position [117, 0]
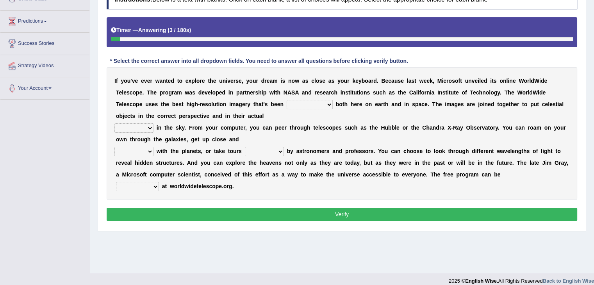
drag, startPoint x: 160, startPoint y: 82, endPoint x: 250, endPoint y: 80, distance: 89.4
click at [247, 80] on div "I f y o u ' v e e v e r w a n t e d t o e x p l o r e t h e u n i v e r s e , y…" at bounding box center [342, 133] width 470 height 133
click at [331, 104] on select "degraded ascended remonstrated generated" at bounding box center [310, 104] width 46 height 9
select select "degraded"
click at [287, 100] on select "degraded ascended remonstrated generated" at bounding box center [310, 104] width 46 height 9
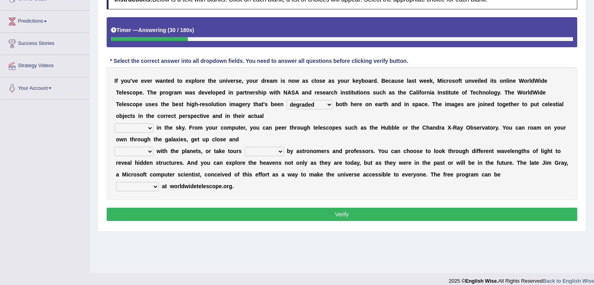
click at [148, 127] on select "aspects parts conditions positions" at bounding box center [133, 127] width 39 height 9
select select "aspects"
click at [114, 123] on select "aspects parts conditions positions" at bounding box center [133, 127] width 39 height 9
click at [148, 151] on select "personal individual apart polite" at bounding box center [133, 151] width 39 height 9
select select "apart"
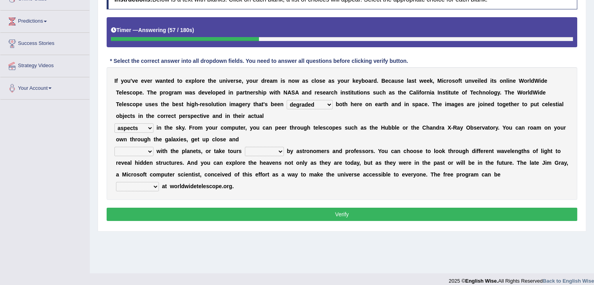
click at [114, 147] on select "personal individual apart polite" at bounding box center [133, 151] width 39 height 9
click at [277, 153] on select "guide guided guiding to guide" at bounding box center [264, 151] width 39 height 9
select select "guide"
click at [245, 147] on select "guide guided guiding to guide" at bounding box center [264, 151] width 39 height 9
click at [155, 185] on select "upheld downloaded loaded posted" at bounding box center [137, 186] width 43 height 9
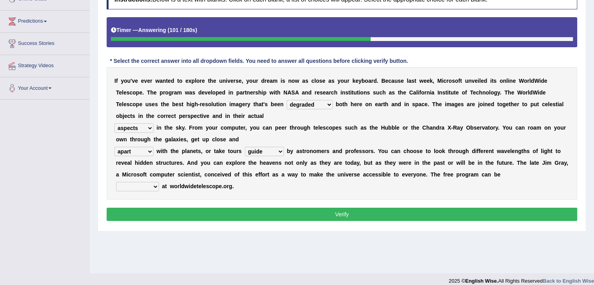
select select "downloaded"
click at [116, 182] on select "upheld downloaded loaded posted" at bounding box center [137, 186] width 43 height 9
click at [313, 105] on select "degraded ascended remonstrated generated" at bounding box center [310, 104] width 46 height 9
select select "generated"
click at [287, 100] on select "degraded ascended remonstrated generated" at bounding box center [310, 104] width 46 height 9
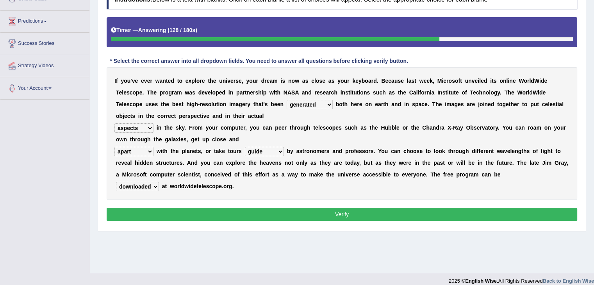
click at [318, 213] on button "Verify" at bounding box center [342, 214] width 470 height 13
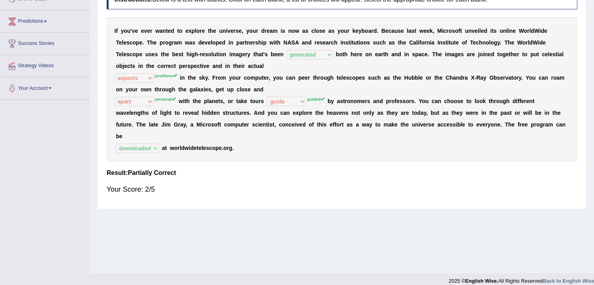
drag, startPoint x: 448, startPoint y: 51, endPoint x: 495, endPoint y: 52, distance: 46.9
click at [495, 52] on div "I f y o u ' v e e v e r w a n t e d t o e x p l o r e t h e u n i v e r s e , y…" at bounding box center [342, 89] width 470 height 144
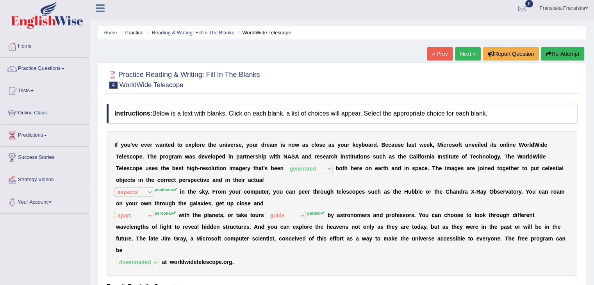
scroll to position [0, 0]
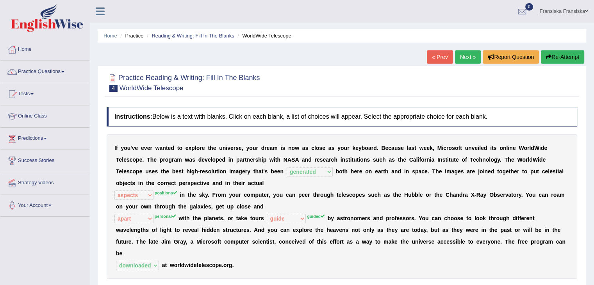
click at [462, 52] on link "Next »" at bounding box center [468, 56] width 26 height 13
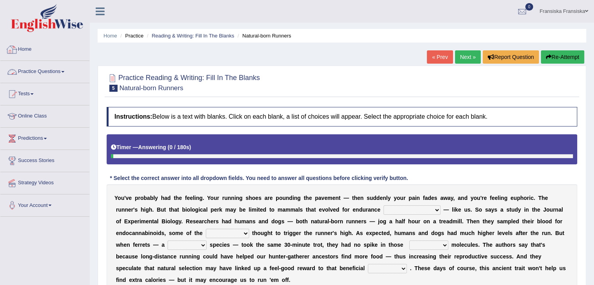
click at [40, 71] on link "Practice Questions" at bounding box center [44, 71] width 89 height 20
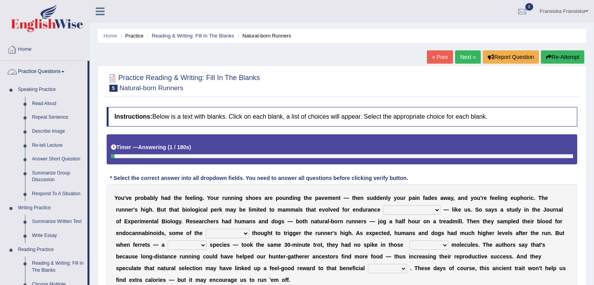
click at [40, 72] on link "Practice Questions" at bounding box center [43, 71] width 87 height 20
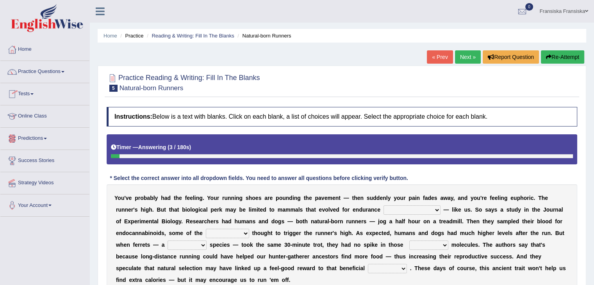
click at [35, 117] on link "Online Class" at bounding box center [44, 115] width 89 height 20
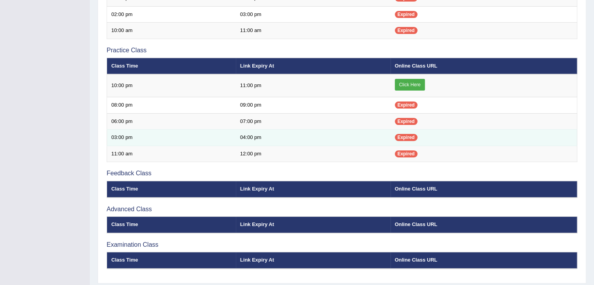
scroll to position [234, 0]
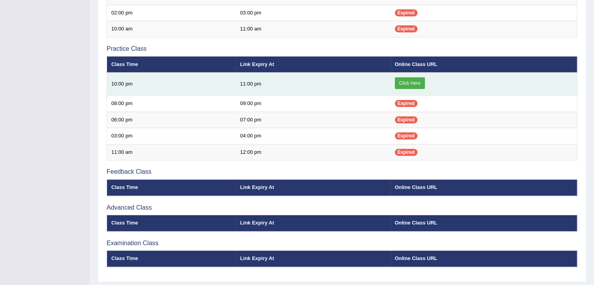
click at [411, 82] on link "Click Here" at bounding box center [410, 83] width 30 height 12
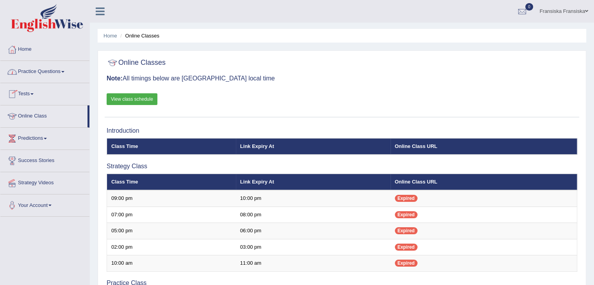
click at [62, 75] on link "Practice Questions" at bounding box center [44, 71] width 89 height 20
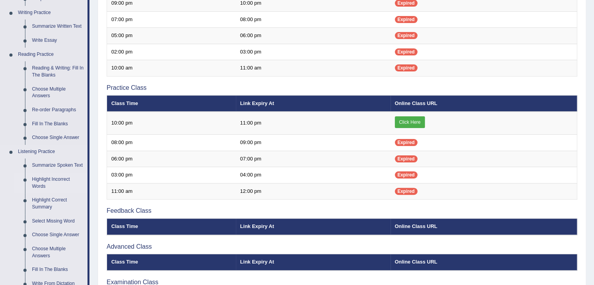
scroll to position [312, 0]
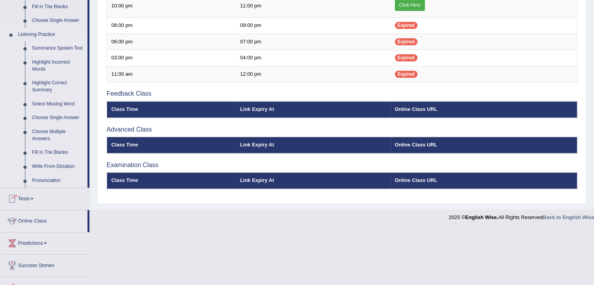
click at [73, 49] on link "Summarize Spoken Text" at bounding box center [57, 48] width 59 height 14
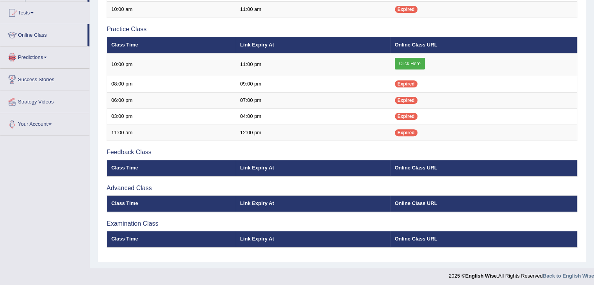
scroll to position [320, 0]
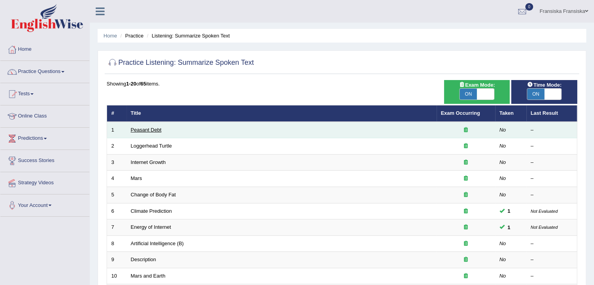
click at [155, 128] on link "Peasant Debt" at bounding box center [146, 130] width 31 height 6
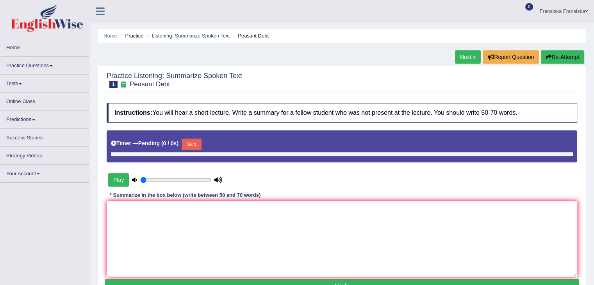
type input "1"
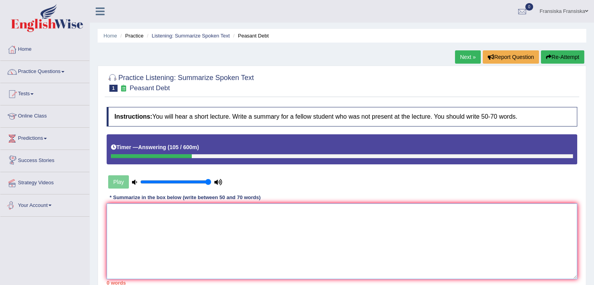
click at [229, 214] on textarea at bounding box center [342, 241] width 470 height 76
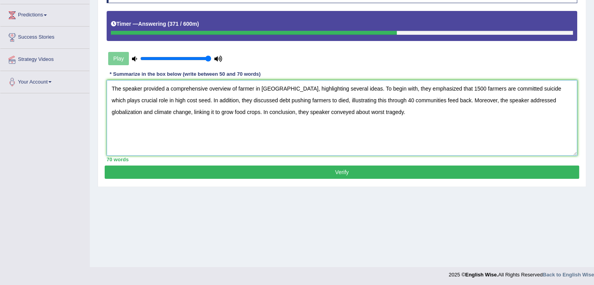
scroll to position [125, 0]
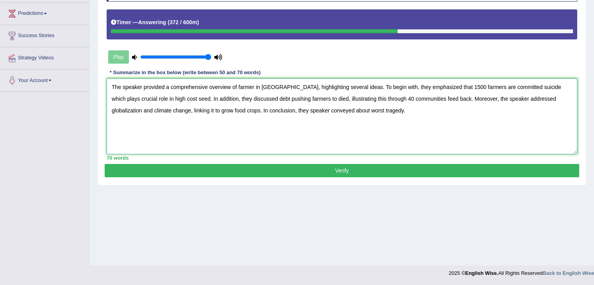
type textarea "The speaker provided a comprehensive overview of farmer in India, highlighting …"
click at [320, 175] on button "Verify" at bounding box center [342, 170] width 474 height 13
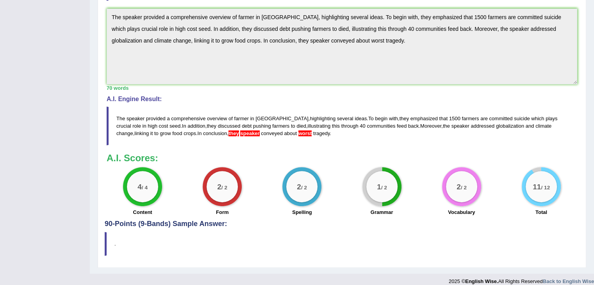
scroll to position [203, 0]
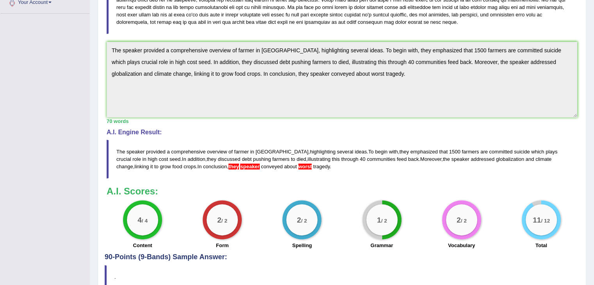
click at [298, 164] on span "worst" at bounding box center [305, 167] width 14 height 6
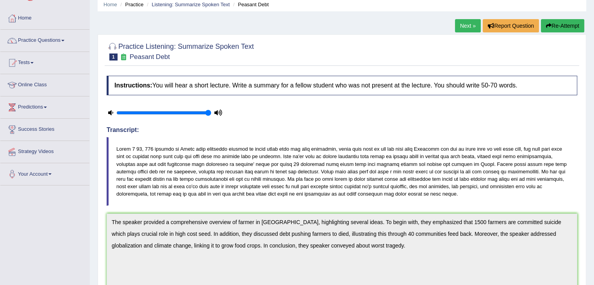
scroll to position [9, 0]
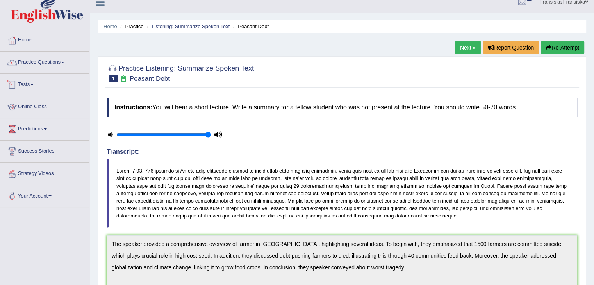
click at [69, 69] on link "Practice Questions" at bounding box center [44, 62] width 89 height 20
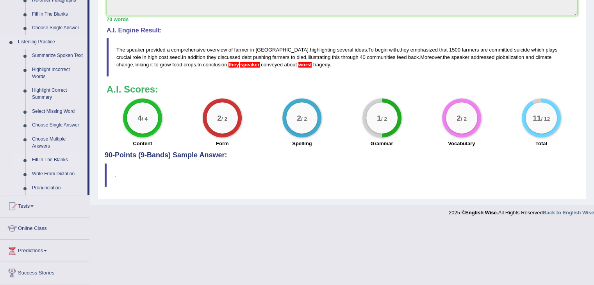
scroll to position [322, 0]
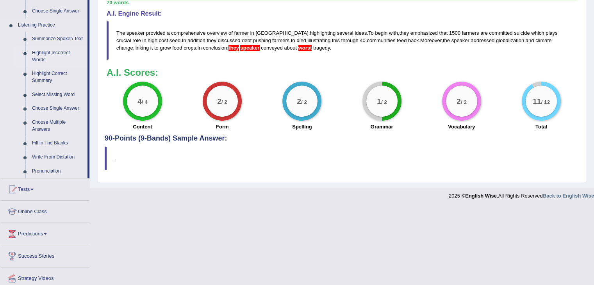
click at [55, 53] on link "Highlight Incorrect Words" at bounding box center [57, 56] width 59 height 21
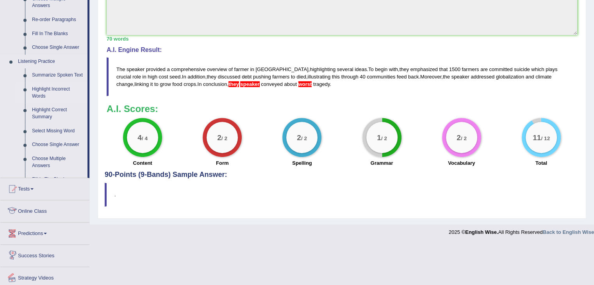
scroll to position [256, 0]
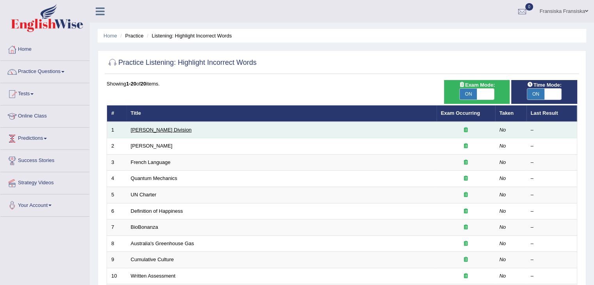
click at [153, 132] on link "Ward Division" at bounding box center [161, 130] width 61 height 6
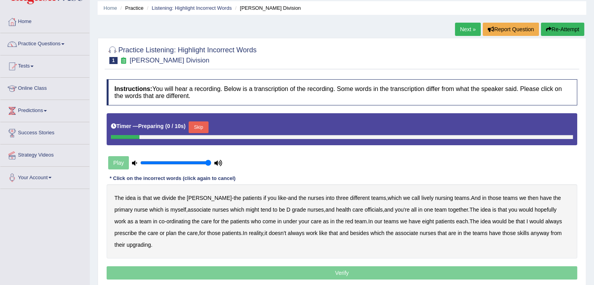
scroll to position [78, 0]
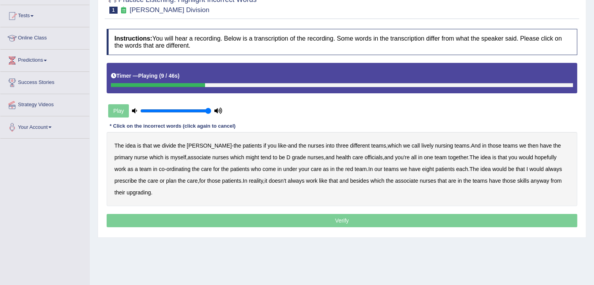
click at [421, 146] on b "lively" at bounding box center [427, 145] width 12 height 6
click at [246, 158] on b "might" at bounding box center [252, 157] width 13 height 6
click at [365, 157] on b "officials" at bounding box center [374, 157] width 18 height 6
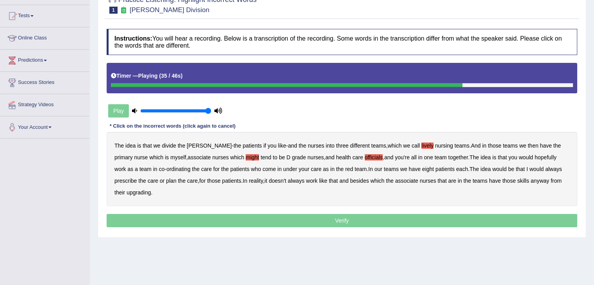
click at [529, 169] on b "would" at bounding box center [536, 169] width 14 height 6
click at [126, 192] on b "upgrading" at bounding box center [138, 192] width 24 height 6
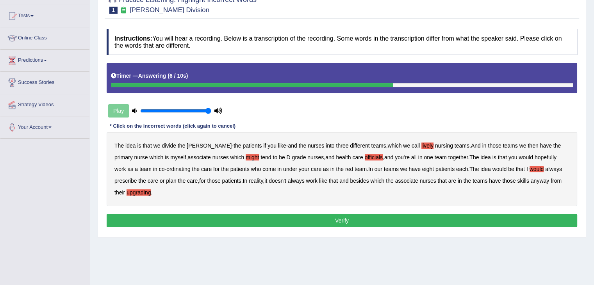
click at [545, 169] on b "always" at bounding box center [553, 169] width 17 height 6
click at [529, 170] on b "would" at bounding box center [536, 169] width 14 height 6
click at [445, 216] on button "Verify" at bounding box center [342, 220] width 470 height 13
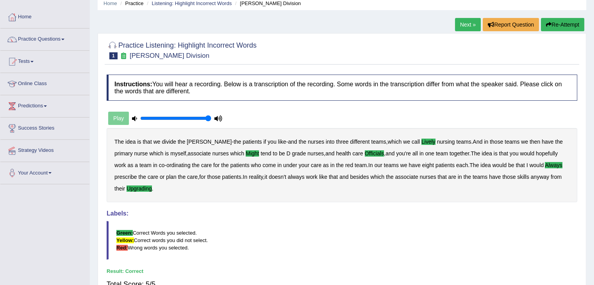
scroll to position [0, 0]
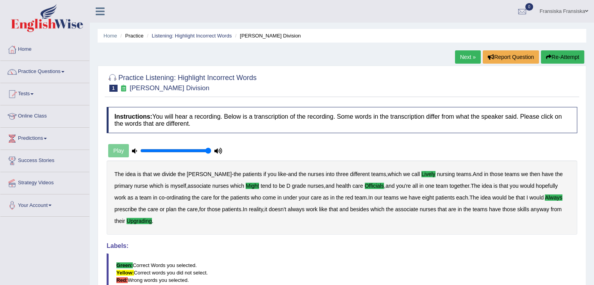
click at [469, 57] on link "Next »" at bounding box center [468, 56] width 26 height 13
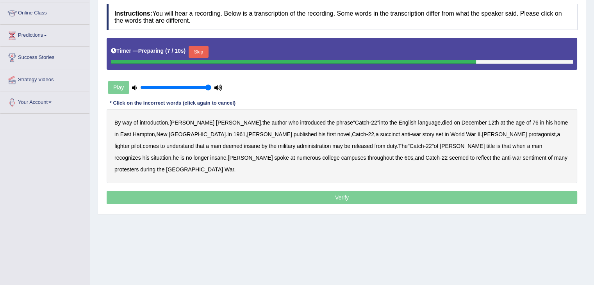
scroll to position [125, 0]
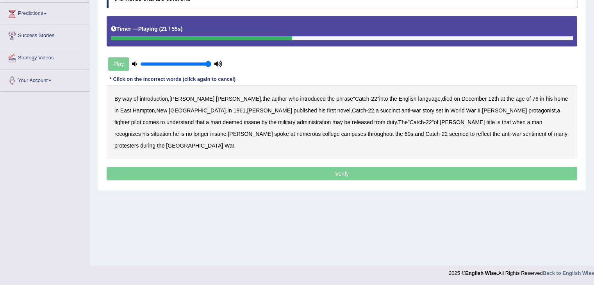
click at [380, 111] on b "succinct" at bounding box center [390, 110] width 20 height 6
click at [297, 121] on b "administration" at bounding box center [314, 122] width 34 height 6
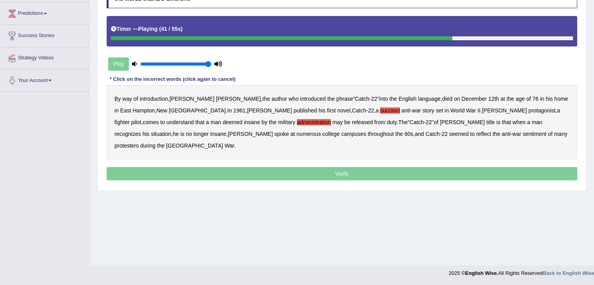
click at [171, 131] on b "situation" at bounding box center [161, 134] width 20 height 6
click at [476, 134] on b "reflect" at bounding box center [483, 134] width 15 height 6
click at [387, 167] on p "Verify" at bounding box center [342, 173] width 470 height 13
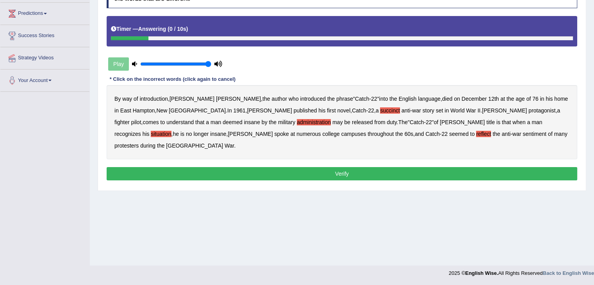
click at [304, 167] on button "Verify" at bounding box center [342, 173] width 470 height 13
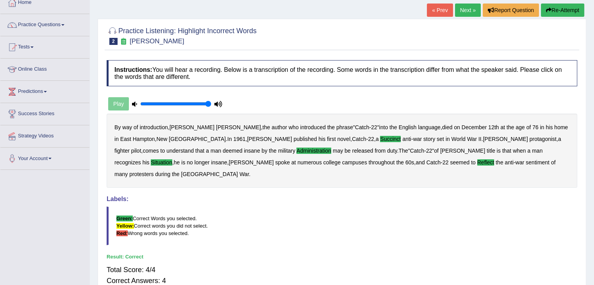
scroll to position [8, 0]
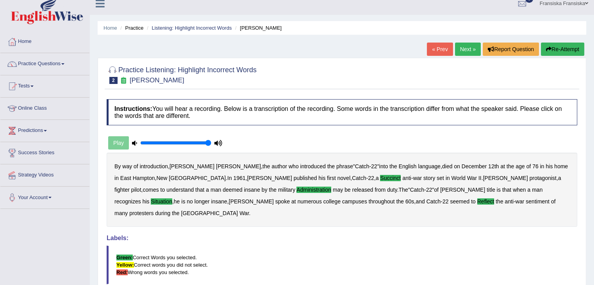
click at [465, 53] on link "Next »" at bounding box center [468, 49] width 26 height 13
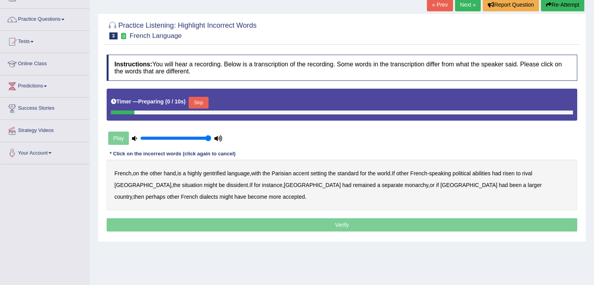
scroll to position [125, 0]
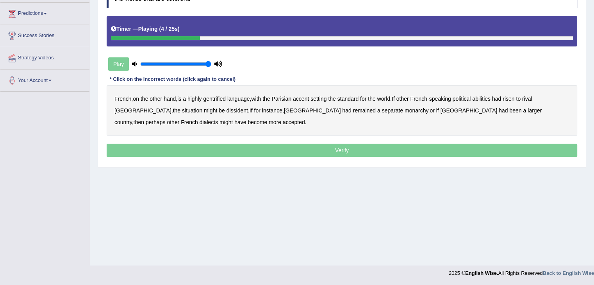
click at [222, 99] on b "gentrified" at bounding box center [214, 99] width 23 height 6
click at [490, 97] on b "abilities" at bounding box center [481, 99] width 18 height 6
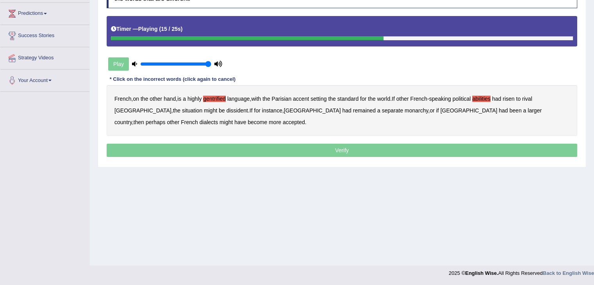
click at [226, 110] on b "dissident" at bounding box center [236, 110] width 21 height 6
click at [404, 110] on b "monarchy" at bounding box center [415, 110] width 23 height 6
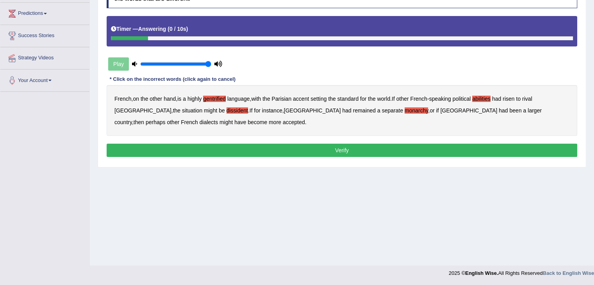
click at [364, 154] on button "Verify" at bounding box center [342, 150] width 470 height 13
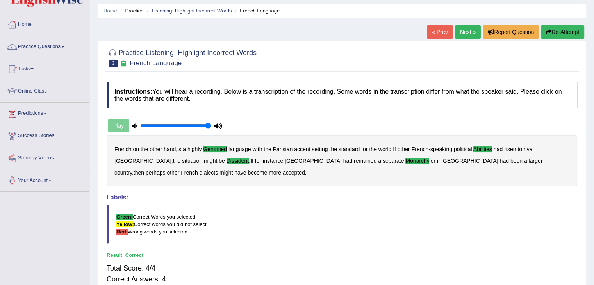
scroll to position [0, 0]
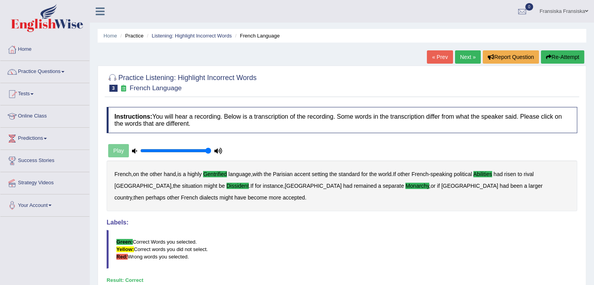
click at [467, 59] on link "Next »" at bounding box center [468, 56] width 26 height 13
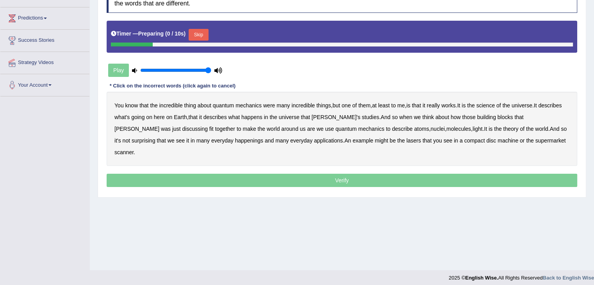
scroll to position [125, 0]
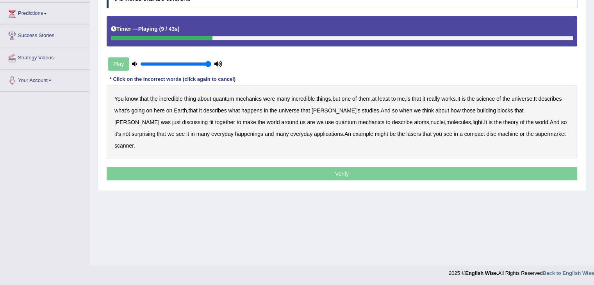
click at [492, 97] on b "science" at bounding box center [485, 99] width 18 height 6
click at [208, 119] on b "discussing" at bounding box center [194, 122] width 25 height 6
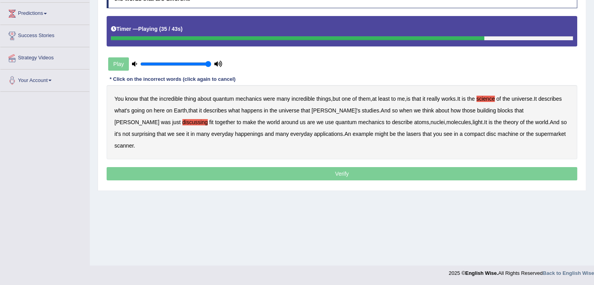
click at [235, 134] on b "happenings" at bounding box center [249, 134] width 28 height 6
click at [464, 132] on b "compact" at bounding box center [474, 134] width 21 height 6
click at [497, 132] on b "machine" at bounding box center [507, 134] width 21 height 6
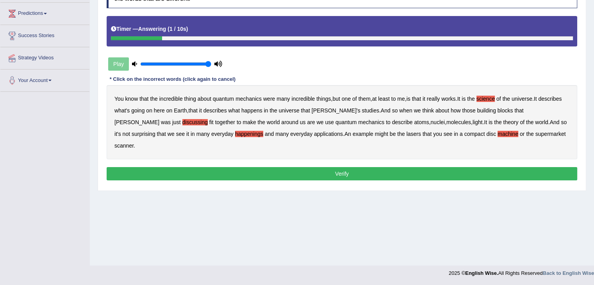
click at [452, 167] on button "Verify" at bounding box center [342, 173] width 470 height 13
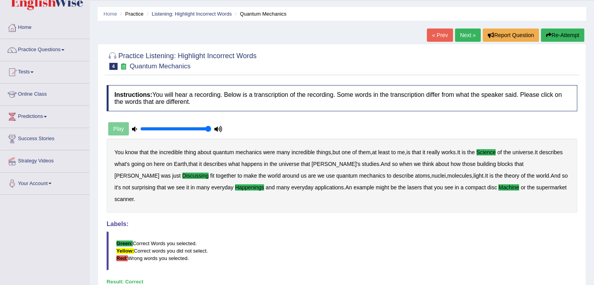
scroll to position [8, 0]
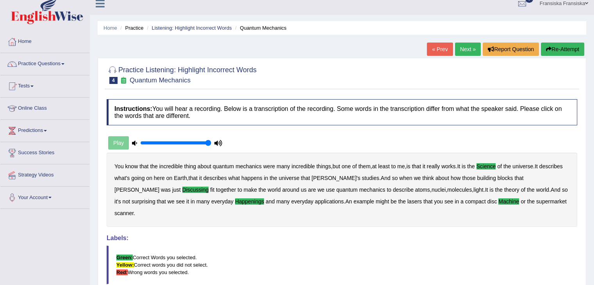
click at [464, 51] on link "Next »" at bounding box center [468, 49] width 26 height 13
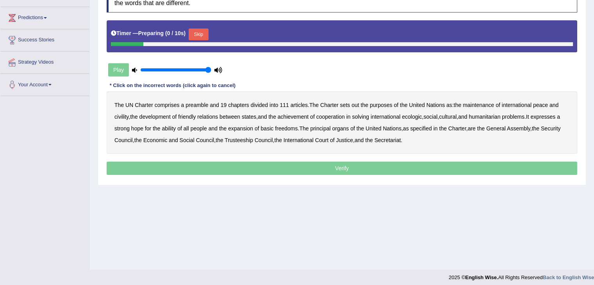
scroll to position [125, 0]
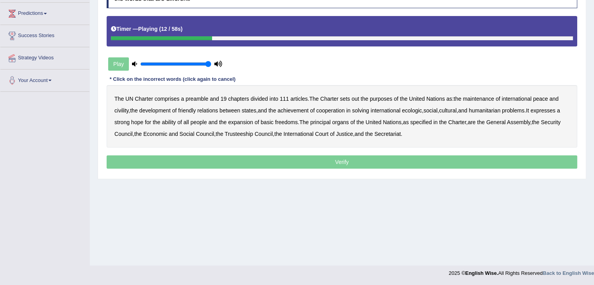
click at [356, 98] on b "out" at bounding box center [354, 99] width 7 height 6
click at [123, 109] on b "civility" at bounding box center [121, 110] width 14 height 6
click at [421, 111] on b "ecologic" at bounding box center [412, 110] width 20 height 6
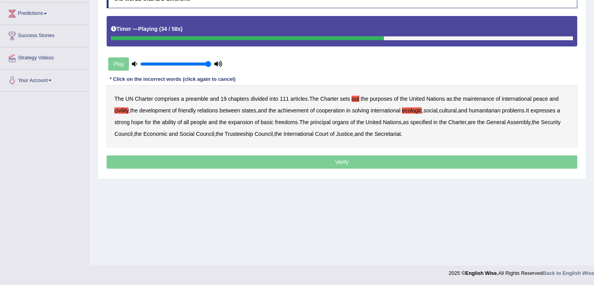
click at [172, 123] on b "ability" at bounding box center [169, 122] width 14 height 6
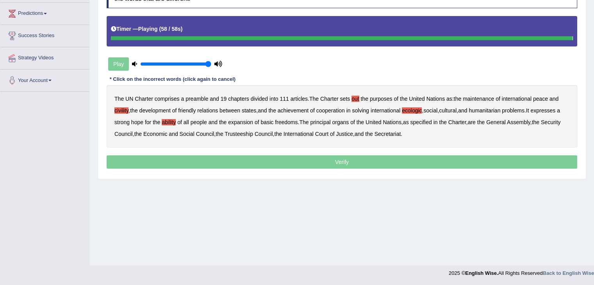
click at [354, 161] on p "Verify" at bounding box center [342, 161] width 470 height 13
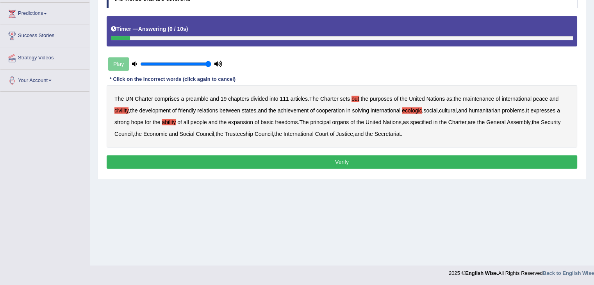
click at [354, 161] on button "Verify" at bounding box center [342, 161] width 470 height 13
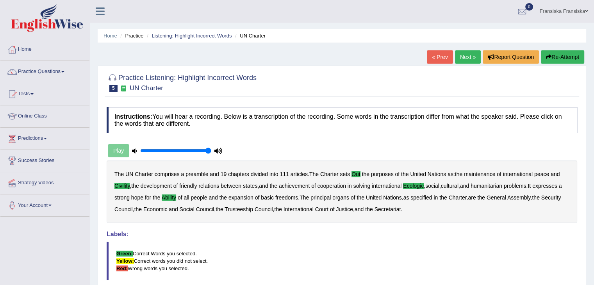
scroll to position [0, 0]
click at [57, 77] on link "Practice Questions" at bounding box center [44, 71] width 89 height 20
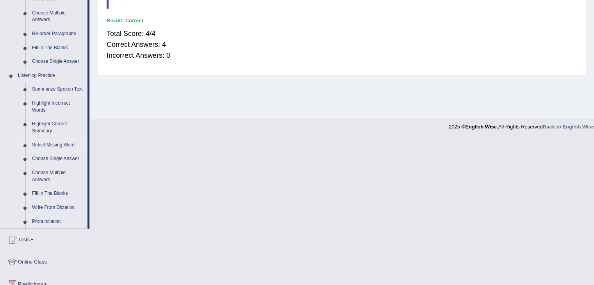
scroll to position [273, 0]
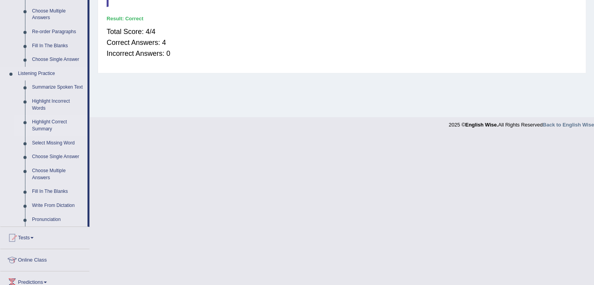
click at [51, 121] on link "Highlight Correct Summary" at bounding box center [57, 125] width 59 height 21
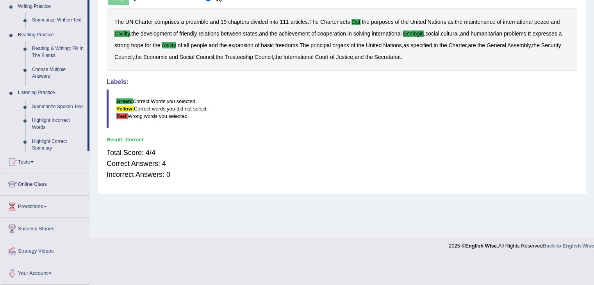
scroll to position [125, 0]
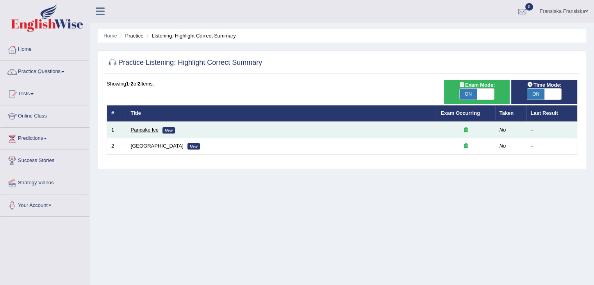
click at [137, 130] on link "Pancake Ice" at bounding box center [145, 130] width 28 height 6
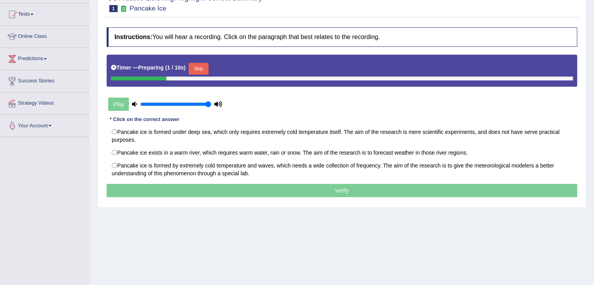
scroll to position [39, 0]
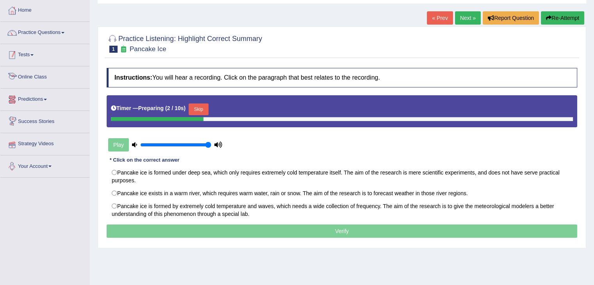
click at [57, 37] on link "Practice Questions" at bounding box center [44, 32] width 89 height 20
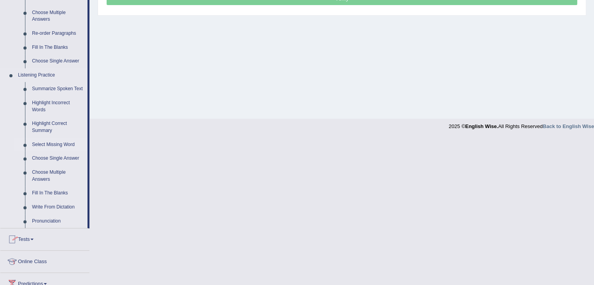
scroll to position [273, 0]
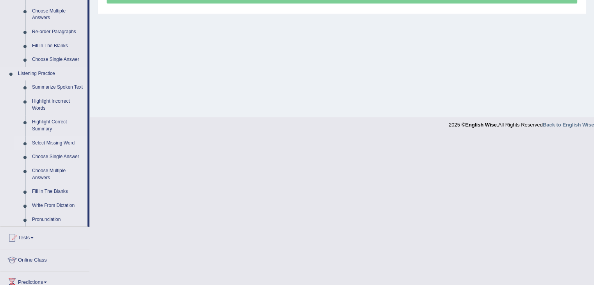
click at [59, 142] on link "Select Missing Word" at bounding box center [57, 143] width 59 height 14
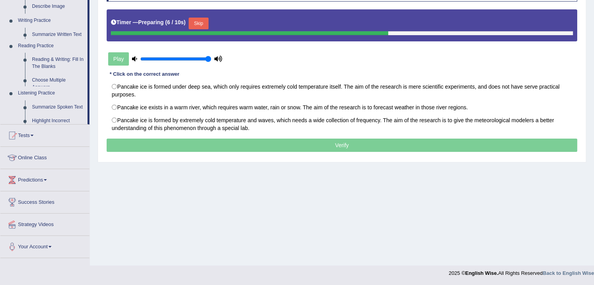
scroll to position [125, 0]
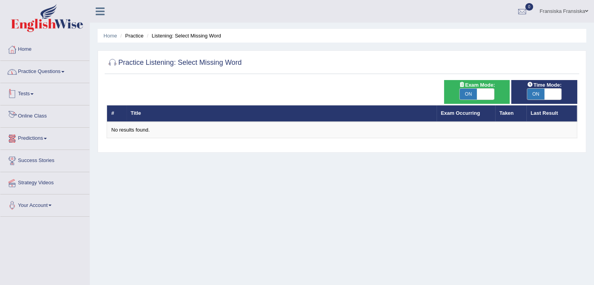
click at [66, 77] on link "Practice Questions" at bounding box center [44, 71] width 89 height 20
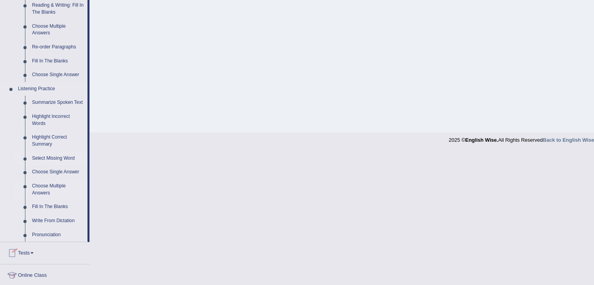
scroll to position [273, 0]
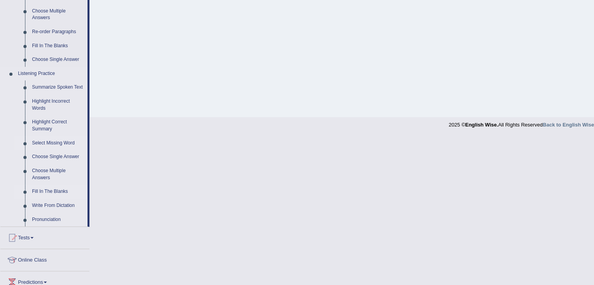
click at [51, 192] on link "Fill In The Blanks" at bounding box center [57, 192] width 59 height 14
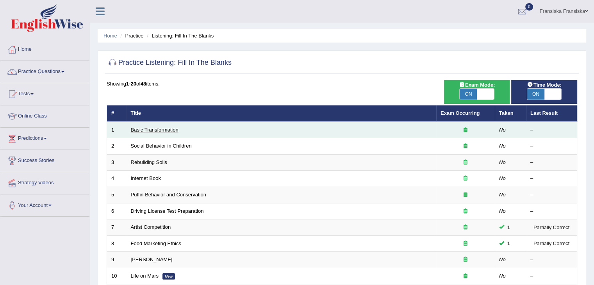
click at [164, 129] on link "Basic Transformation" at bounding box center [155, 130] width 48 height 6
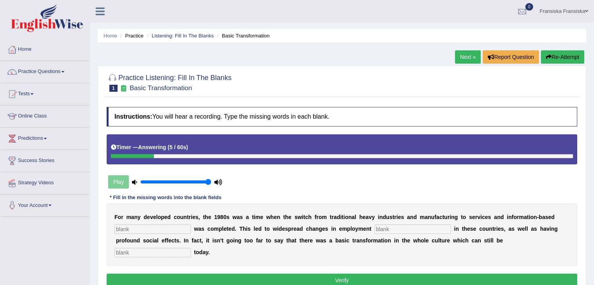
click at [164, 229] on input "text" at bounding box center [152, 228] width 77 height 9
type input "enterprise"
type input "pattern"
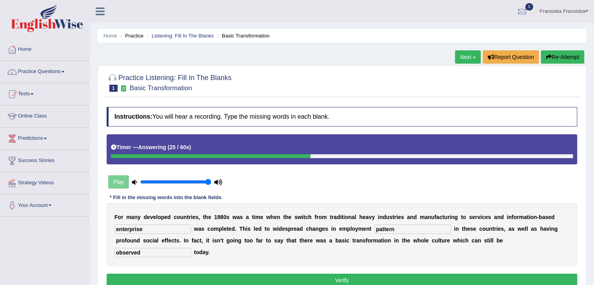
type input "observed"
click at [255, 281] on button "Verify" at bounding box center [342, 280] width 470 height 13
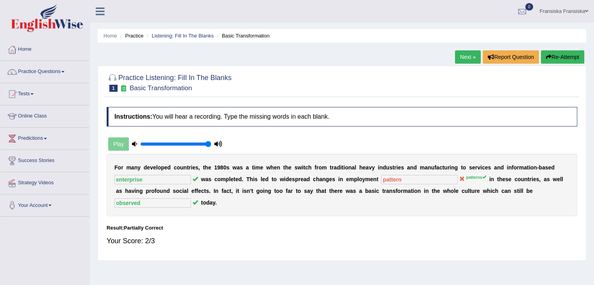
click at [464, 61] on link "Next »" at bounding box center [468, 56] width 26 height 13
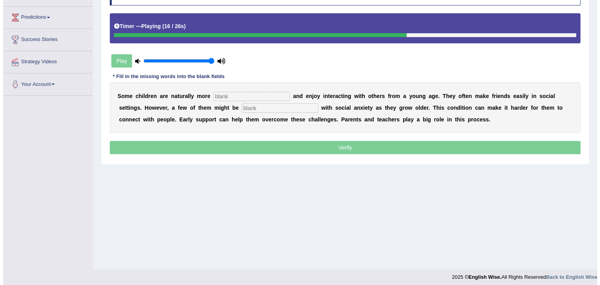
scroll to position [125, 0]
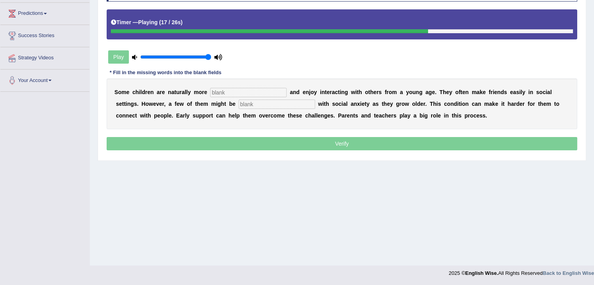
click at [270, 86] on div "S o m e c h i l d r e n a r e n a t u r a l l y m o r e a n d e n j o y i n t e…" at bounding box center [342, 103] width 470 height 51
click at [269, 88] on input "text" at bounding box center [248, 92] width 77 height 9
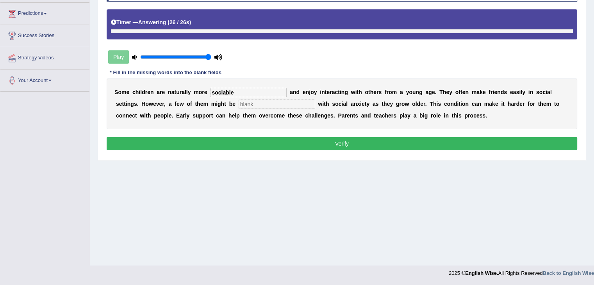
type input "sociable"
type input "diagnosed"
click at [302, 137] on button "Verify" at bounding box center [342, 143] width 470 height 13
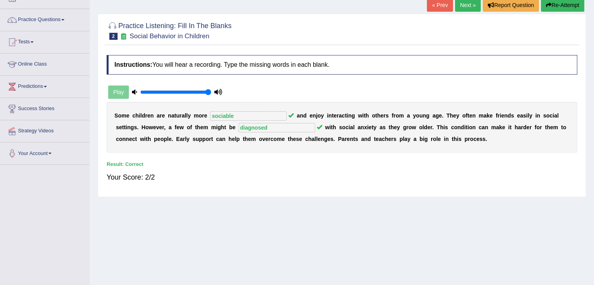
scroll to position [47, 0]
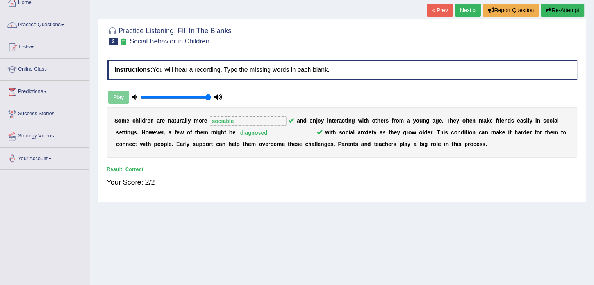
click at [470, 7] on link "Next »" at bounding box center [468, 10] width 26 height 13
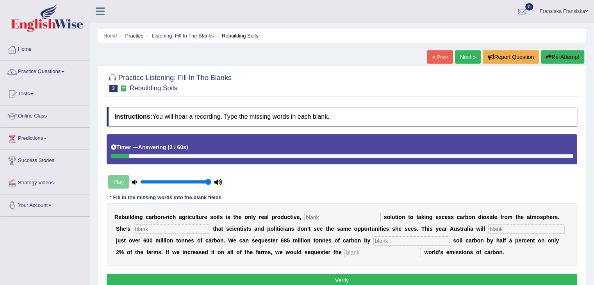
drag, startPoint x: 346, startPoint y: 215, endPoint x: 345, endPoint y: 219, distance: 4.0
click at [345, 218] on input "text" at bounding box center [342, 217] width 77 height 9
type input "permanent"
type input "frustrated"
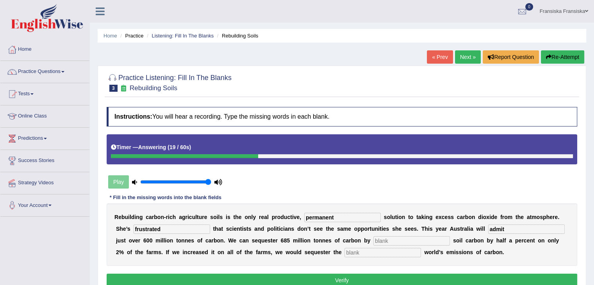
type input "admit"
type input "increasing"
type input "whole"
click at [316, 281] on button "Verify" at bounding box center [342, 280] width 470 height 13
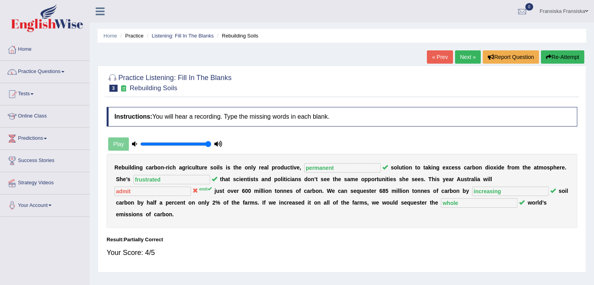
click at [468, 54] on link "Next »" at bounding box center [468, 56] width 26 height 13
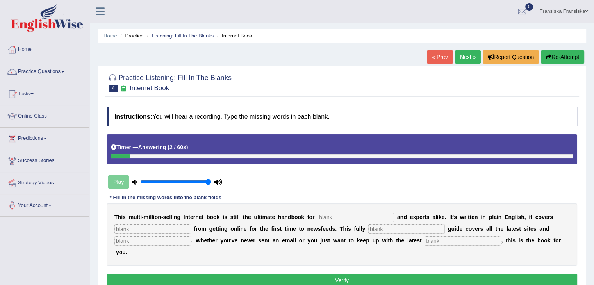
click at [359, 214] on input "text" at bounding box center [355, 217] width 77 height 9
type input "novices"
type input "everything"
type input "revised"
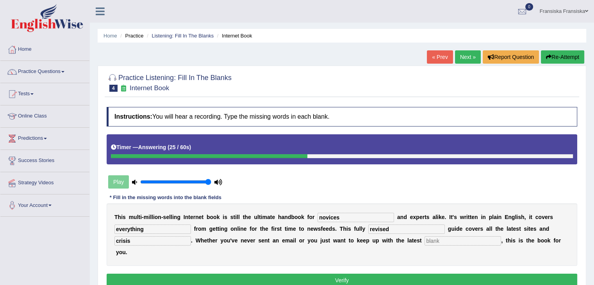
type input "crisis"
type input "development"
click at [462, 272] on div "Instructions: You will hear a recording. Type the missing words in each blank. …" at bounding box center [342, 198] width 474 height 190
click at [462, 276] on button "Verify" at bounding box center [342, 280] width 470 height 13
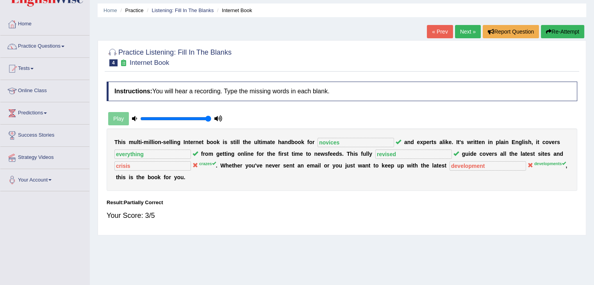
scroll to position [39, 0]
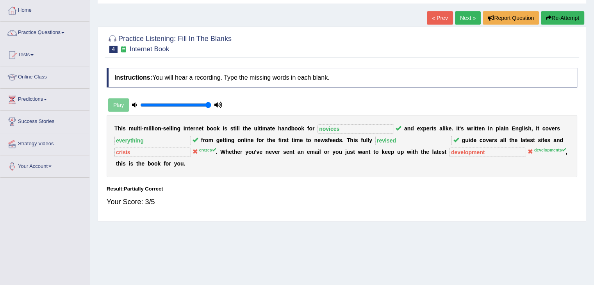
click at [469, 21] on link "Next »" at bounding box center [468, 17] width 26 height 13
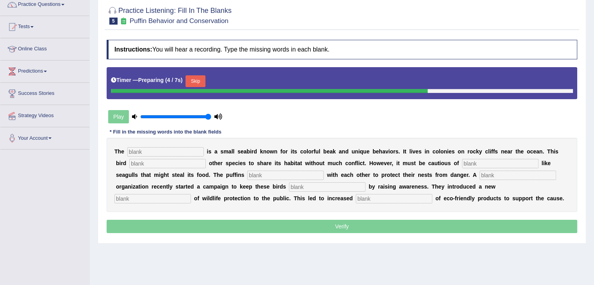
scroll to position [68, 0]
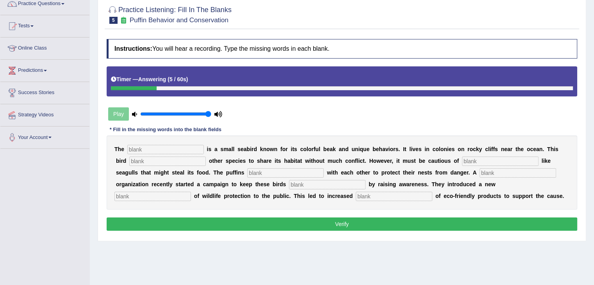
click at [171, 146] on input "text" at bounding box center [165, 149] width 77 height 9
type input "puffin"
type input "allow"
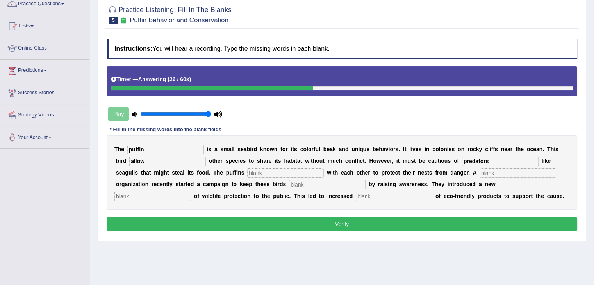
click at [493, 159] on input "predators" at bounding box center [500, 161] width 77 height 9
type input "predator"
type input "cooperate"
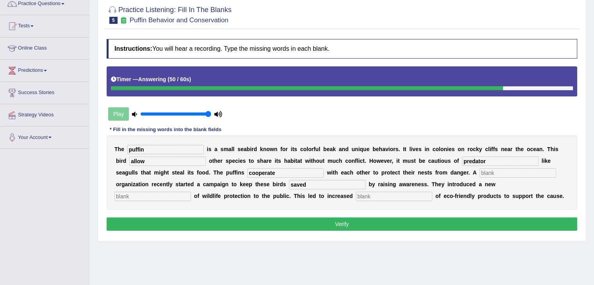
type input "saved"
type input "concept"
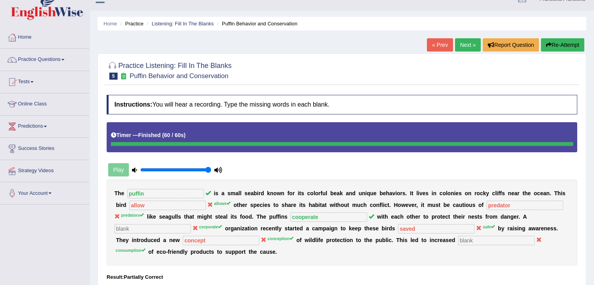
scroll to position [8, 0]
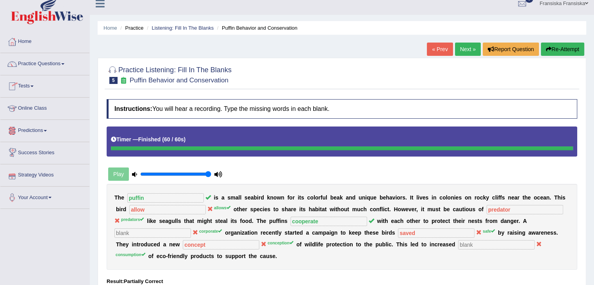
click at [45, 126] on link "Predictions" at bounding box center [44, 130] width 89 height 20
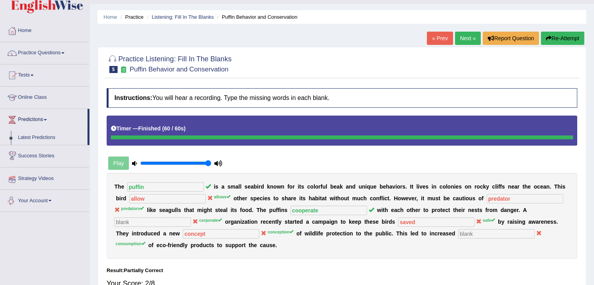
scroll to position [0, 0]
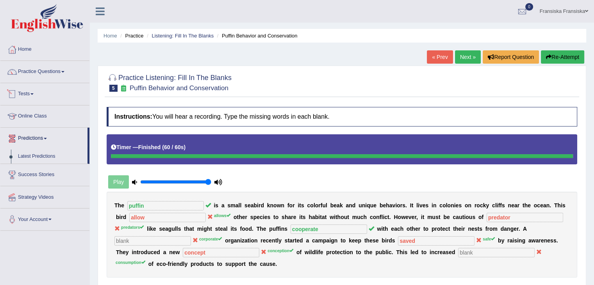
click at [55, 80] on li "Practice Questions Speaking Practice Read Aloud Repeat Sentence Describe Image …" at bounding box center [44, 72] width 89 height 22
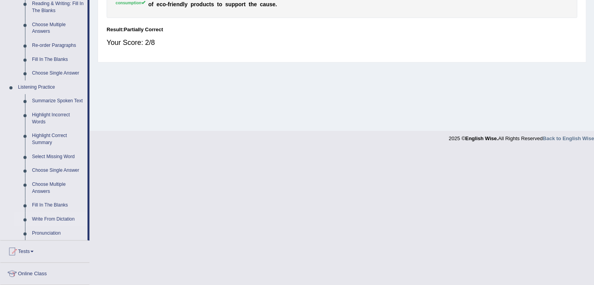
scroll to position [273, 0]
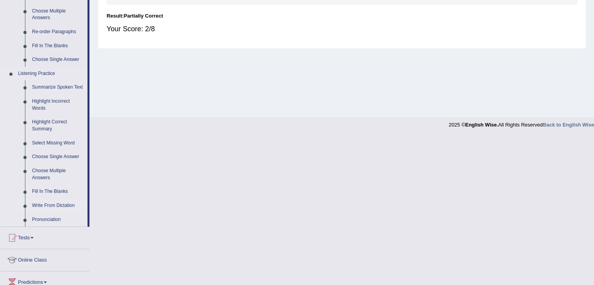
click at [46, 205] on link "Write From Dictation" at bounding box center [57, 206] width 59 height 14
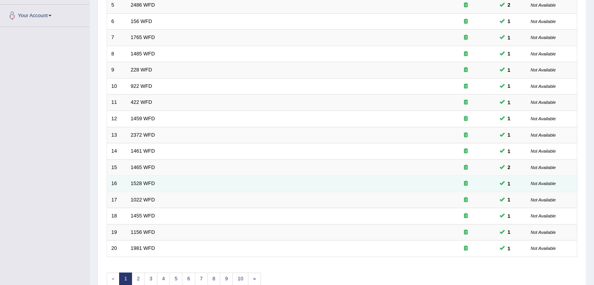
scroll to position [195, 0]
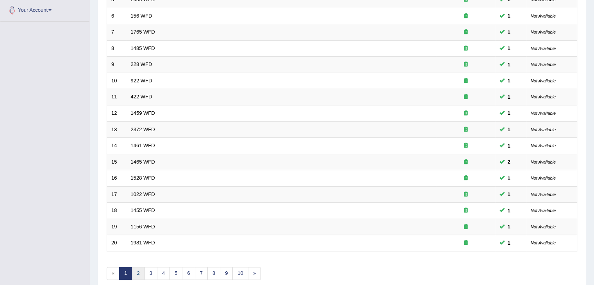
click at [139, 269] on link "2" at bounding box center [138, 273] width 13 height 13
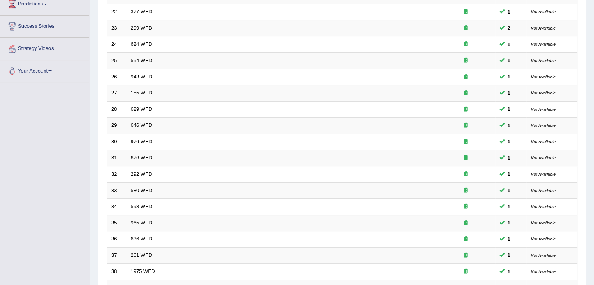
scroll to position [230, 0]
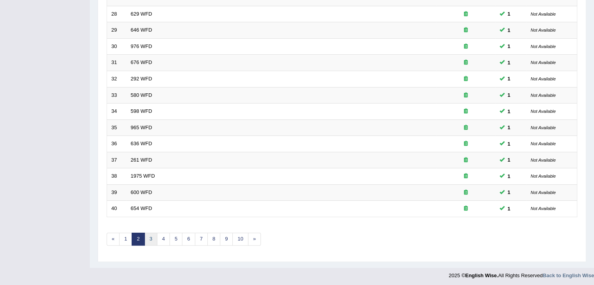
click at [147, 239] on link "3" at bounding box center [150, 239] width 13 height 13
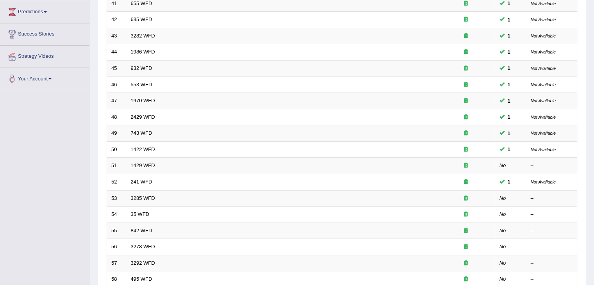
scroll to position [195, 0]
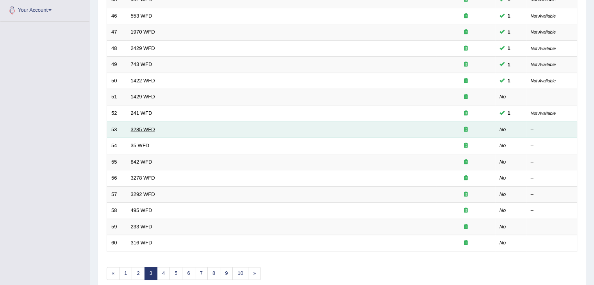
click at [149, 130] on link "3285 WFD" at bounding box center [143, 129] width 24 height 6
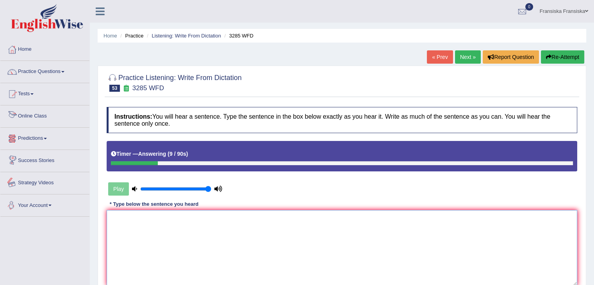
click at [148, 232] on textarea at bounding box center [342, 248] width 470 height 76
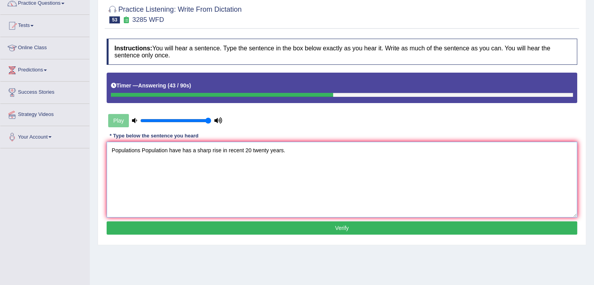
scroll to position [125, 0]
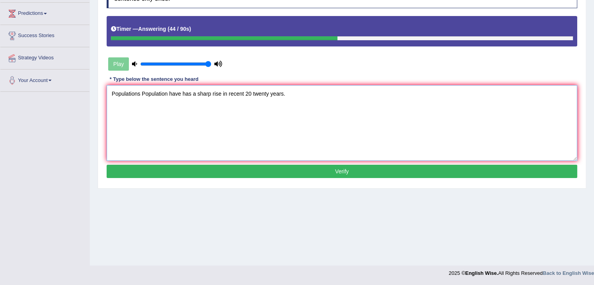
type textarea "Populations Population have has a sharp rise in recent 20 twenty years."
click at [288, 176] on button "Verify" at bounding box center [342, 171] width 470 height 13
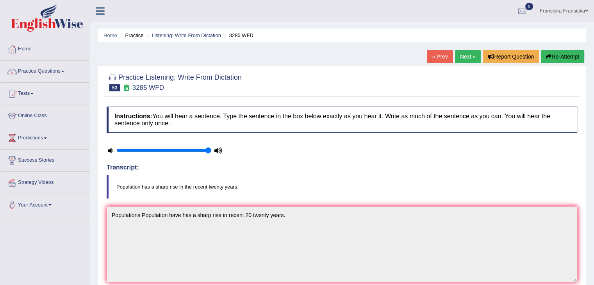
scroll to position [0, 0]
click at [467, 60] on link "Next »" at bounding box center [468, 56] width 26 height 13
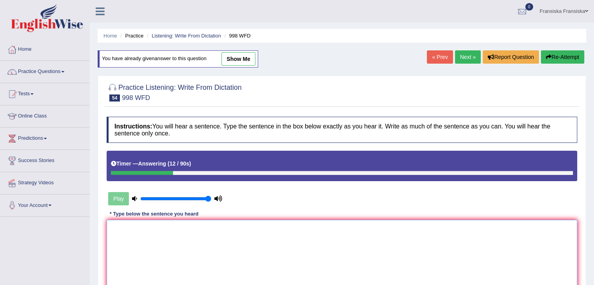
click at [294, 238] on textarea at bounding box center [342, 258] width 470 height 76
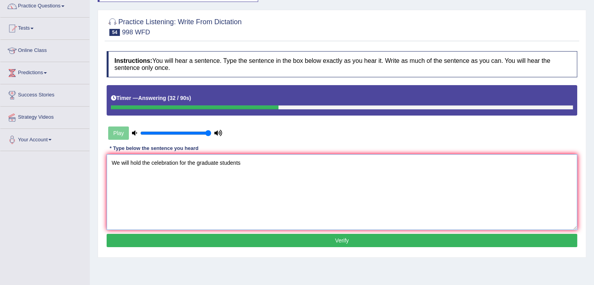
scroll to position [125, 0]
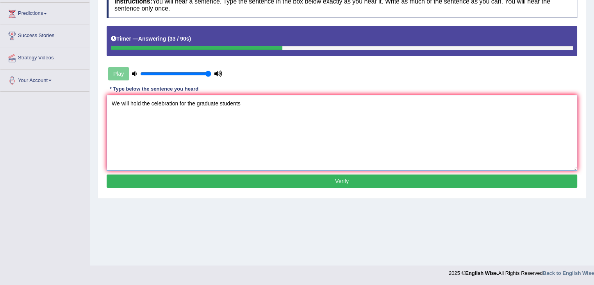
type textarea "We will hold the celebration for the graduate students"
click at [244, 181] on button "Verify" at bounding box center [342, 181] width 470 height 13
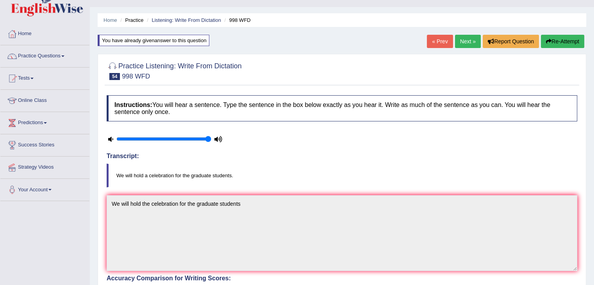
scroll to position [0, 0]
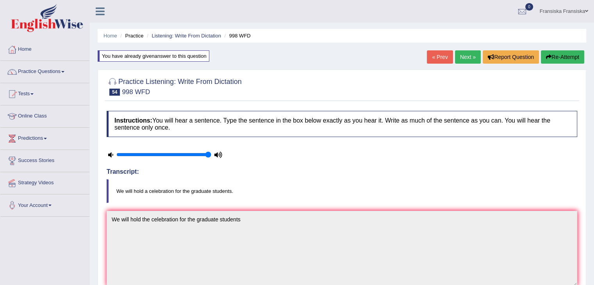
click at [465, 56] on link "Next »" at bounding box center [468, 56] width 26 height 13
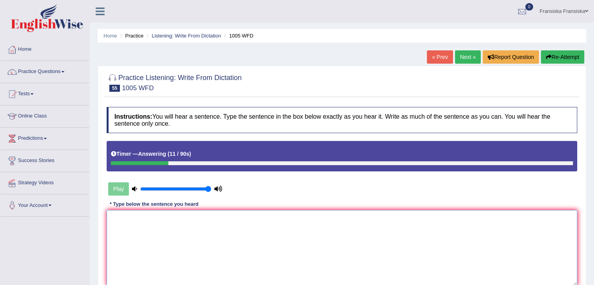
click at [379, 244] on textarea at bounding box center [342, 248] width 470 height 76
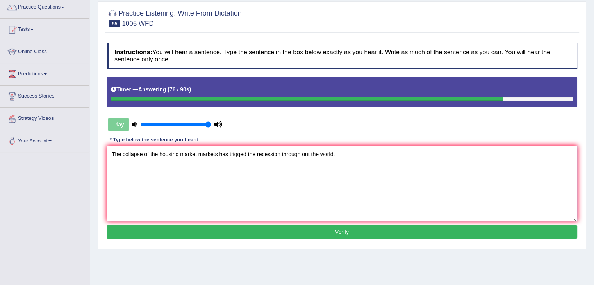
scroll to position [78, 0]
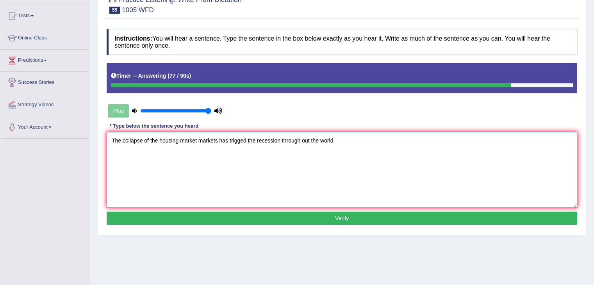
type textarea "The collapse of the housing market markets has trigged the recession through ou…"
click at [344, 214] on button "Verify" at bounding box center [342, 218] width 470 height 13
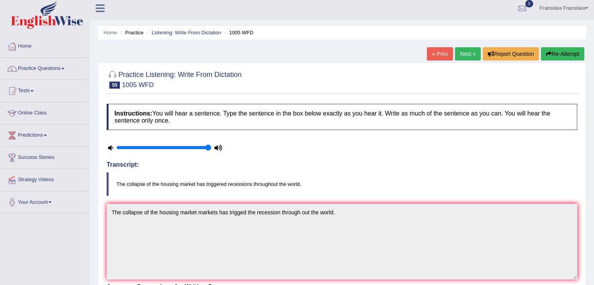
scroll to position [0, 0]
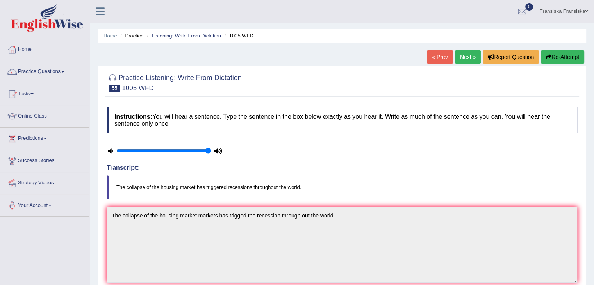
click at [463, 60] on link "Next »" at bounding box center [468, 56] width 26 height 13
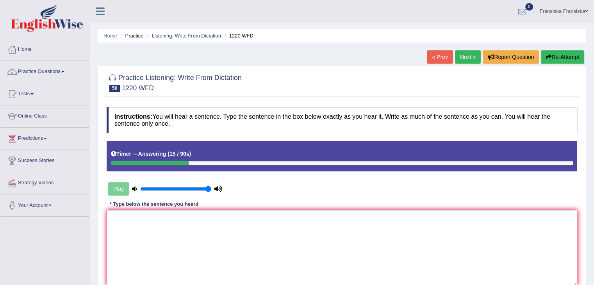
click at [328, 275] on textarea at bounding box center [342, 248] width 470 height 76
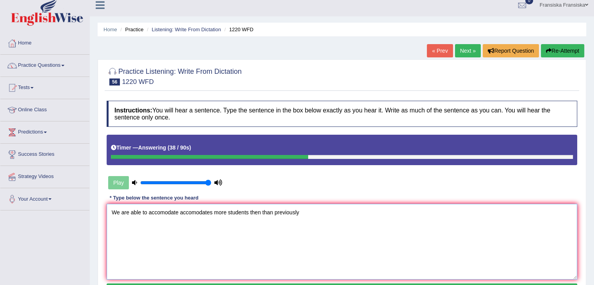
scroll to position [117, 0]
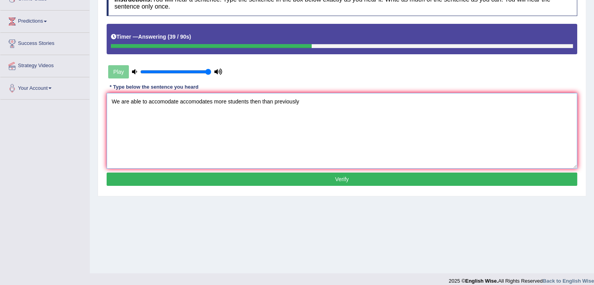
type textarea "We are able to accomodate accomodates more students then than previously"
click at [320, 181] on button "Verify" at bounding box center [342, 179] width 470 height 13
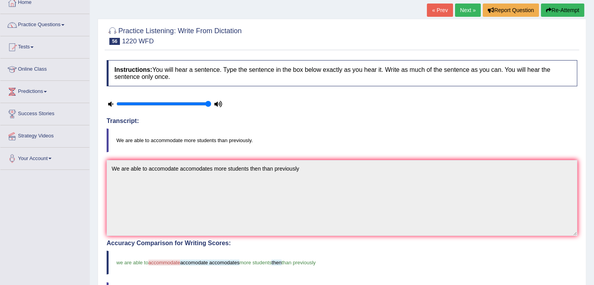
scroll to position [0, 0]
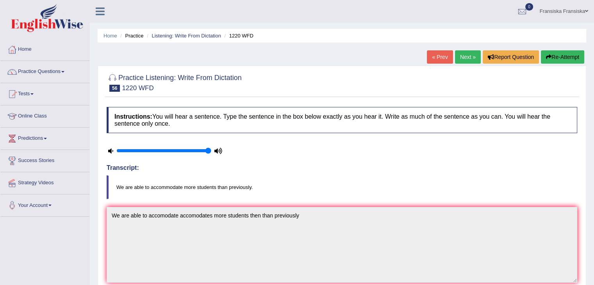
click at [472, 59] on link "Next »" at bounding box center [468, 56] width 26 height 13
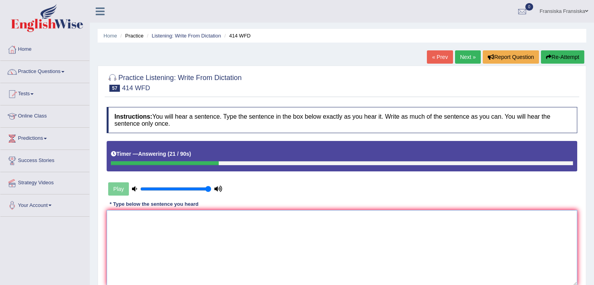
click at [430, 226] on textarea at bounding box center [342, 248] width 470 height 76
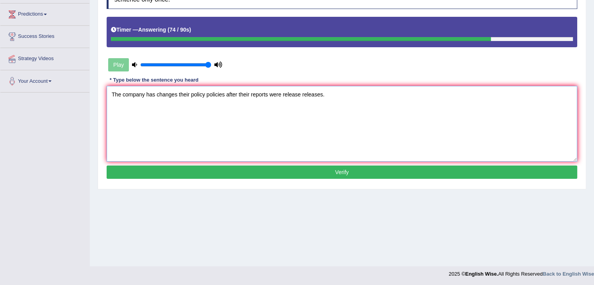
scroll to position [125, 0]
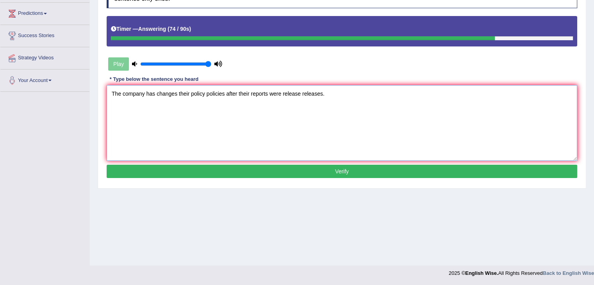
type textarea "The company has changes their policy policies after their reports were release …"
click at [304, 168] on button "Verify" at bounding box center [342, 171] width 470 height 13
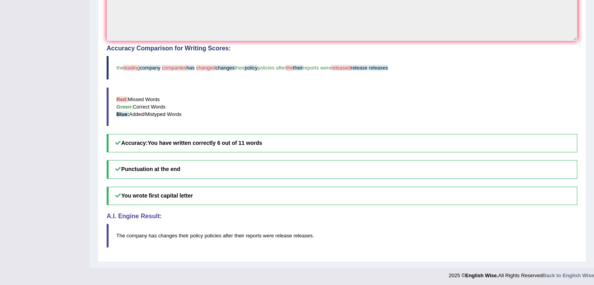
scroll to position [0, 0]
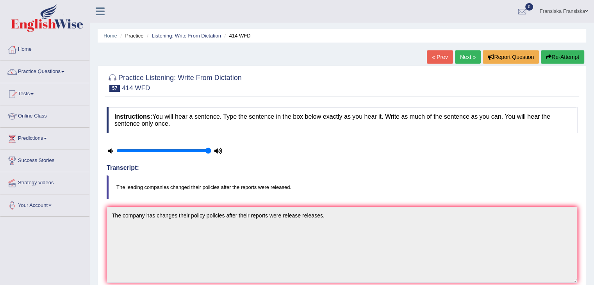
click at [467, 52] on link "Next »" at bounding box center [468, 56] width 26 height 13
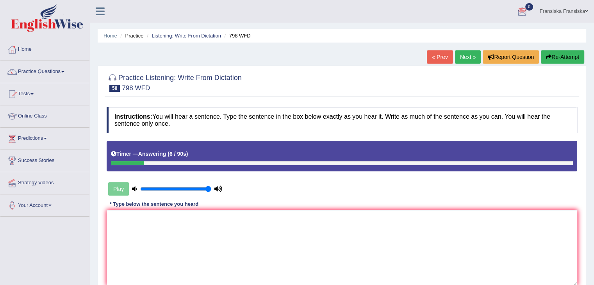
click at [575, 57] on button "Re-Attempt" at bounding box center [562, 56] width 43 height 13
click at [401, 236] on textarea at bounding box center [342, 248] width 470 height 76
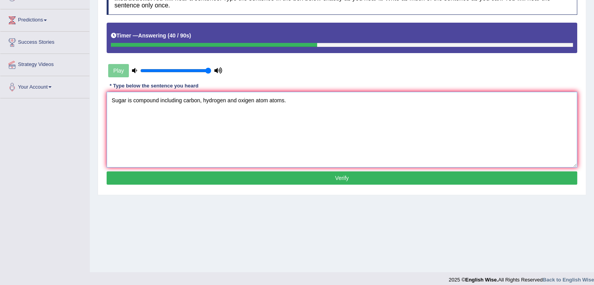
scroll to position [125, 0]
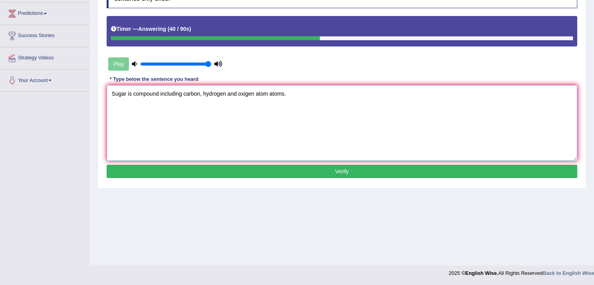
type textarea "Sugar is compound including carbon, hydrogen and oxigen atom atoms."
click at [313, 174] on button "Verify" at bounding box center [342, 171] width 470 height 13
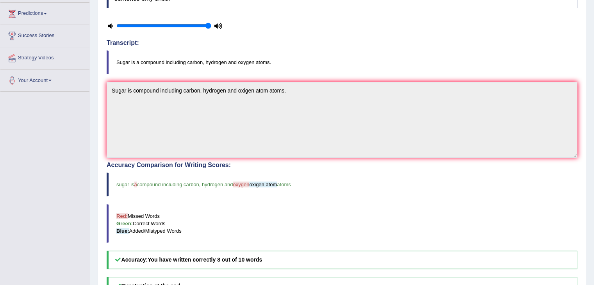
scroll to position [0, 0]
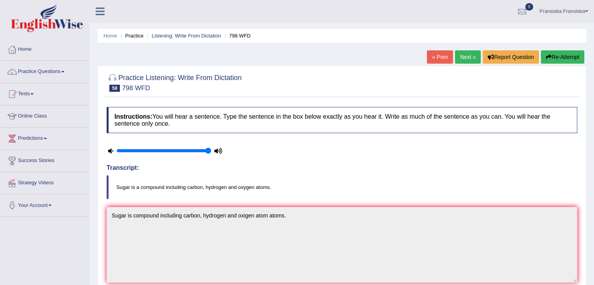
click at [468, 59] on link "Next »" at bounding box center [468, 56] width 26 height 13
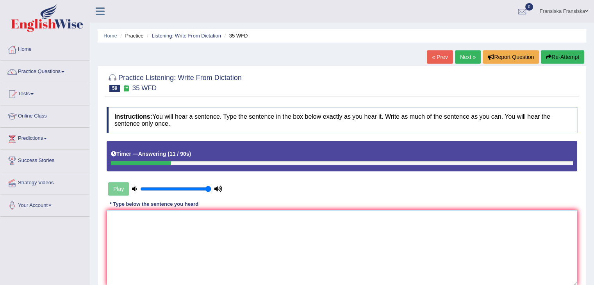
drag, startPoint x: 339, startPoint y: 226, endPoint x: 347, endPoint y: 224, distance: 8.6
click at [339, 226] on textarea at bounding box center [342, 248] width 470 height 76
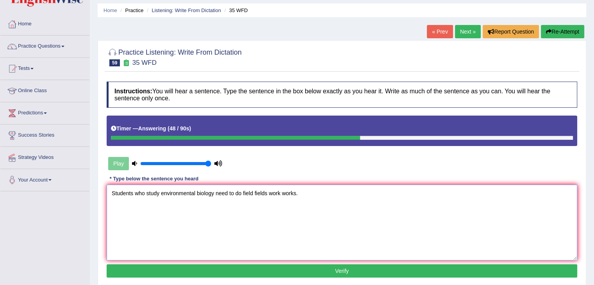
scroll to position [39, 0]
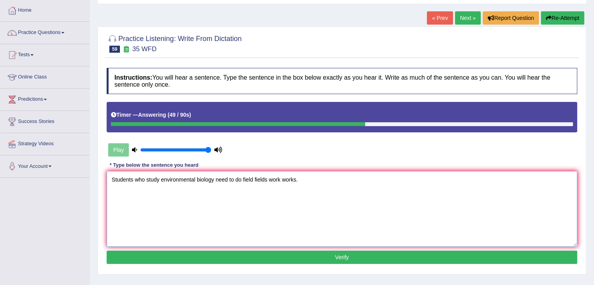
type textarea "Students who study environmental biology need to do field fields work works."
click at [209, 251] on button "Verify" at bounding box center [342, 257] width 470 height 13
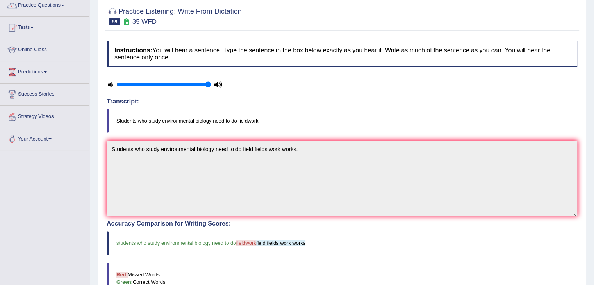
scroll to position [0, 0]
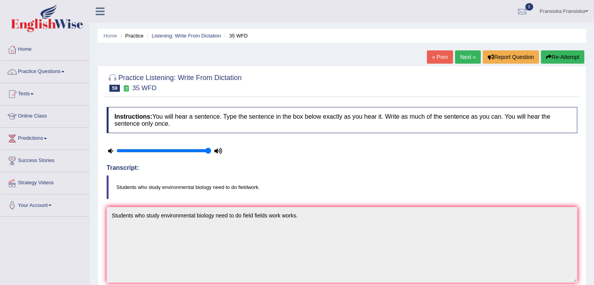
click at [467, 57] on link "Next »" at bounding box center [468, 56] width 26 height 13
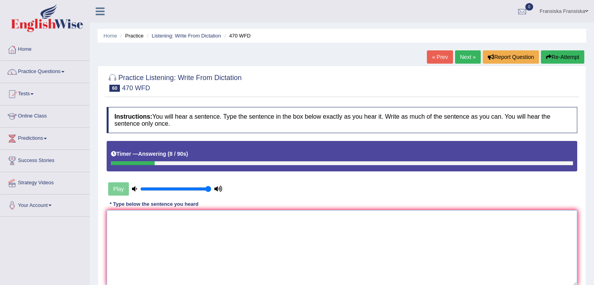
click at [440, 232] on textarea at bounding box center [342, 248] width 470 height 76
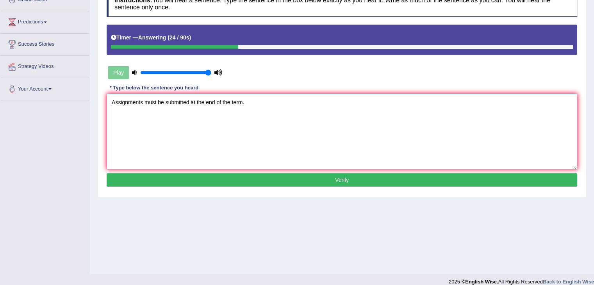
scroll to position [125, 0]
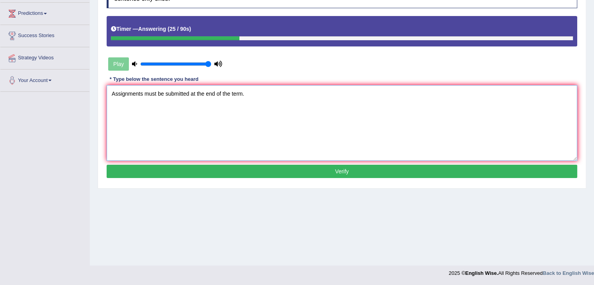
type textarea "Assignments must be submitted at the end of the term."
click at [256, 180] on div "Instructions: You will hear a sentence. Type the sentence in the box below exac…" at bounding box center [342, 81] width 474 height 206
click at [262, 172] on button "Verify" at bounding box center [342, 171] width 470 height 13
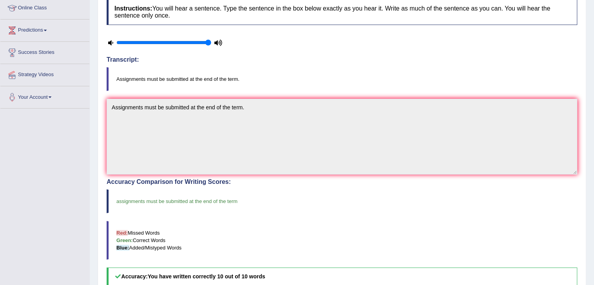
scroll to position [0, 0]
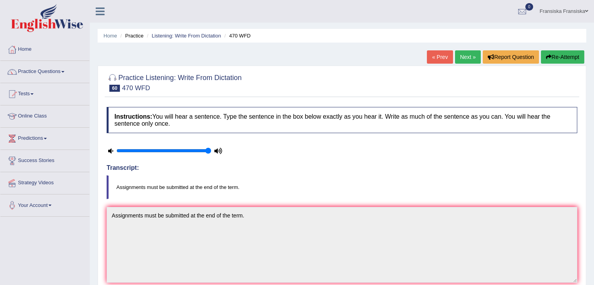
click at [476, 61] on link "Next »" at bounding box center [468, 56] width 26 height 13
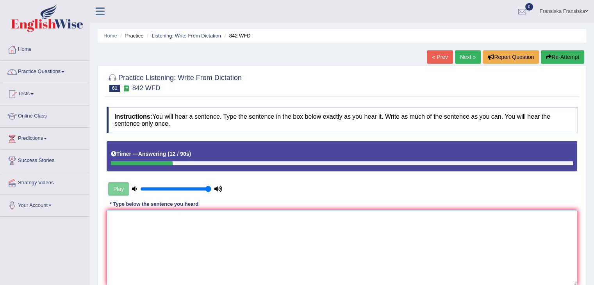
click at [334, 219] on textarea at bounding box center [342, 248] width 470 height 76
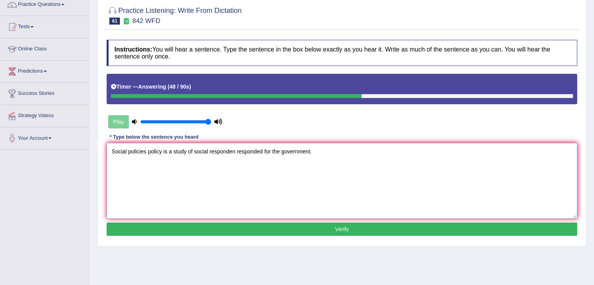
scroll to position [117, 0]
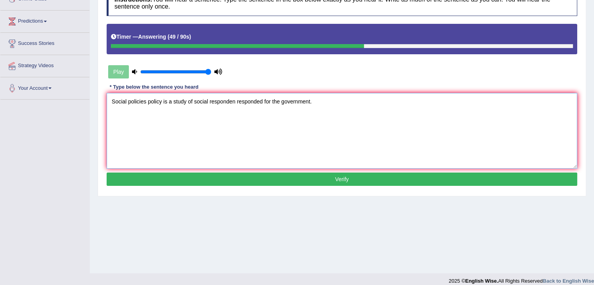
type textarea "Social policies policy is a study of social responden responded for the governm…"
click at [328, 181] on button "Verify" at bounding box center [342, 179] width 470 height 13
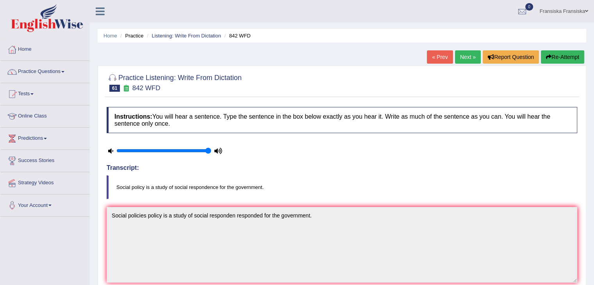
scroll to position [0, 0]
click at [471, 61] on link "Next »" at bounding box center [468, 56] width 26 height 13
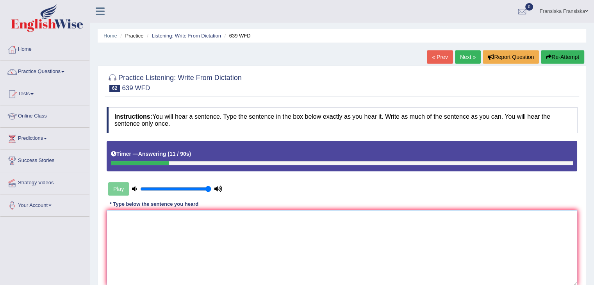
click at [366, 216] on textarea at bounding box center [342, 248] width 470 height 76
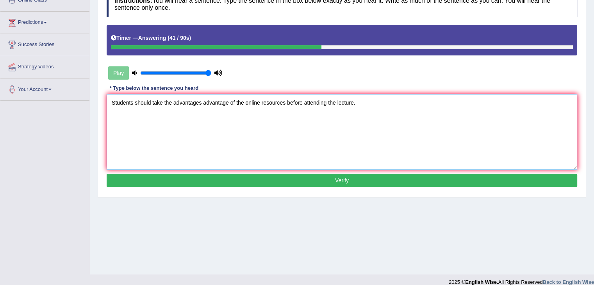
scroll to position [125, 0]
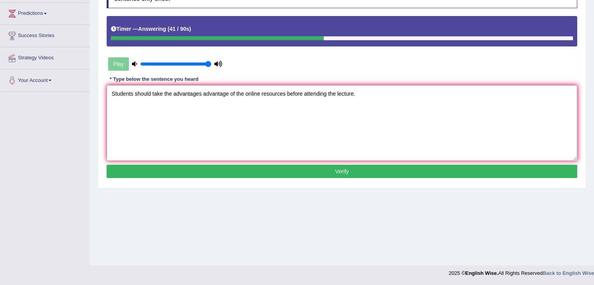
type textarea "Students should take the advantages advantage of the online resources before at…"
click at [312, 175] on button "Verify" at bounding box center [342, 171] width 470 height 13
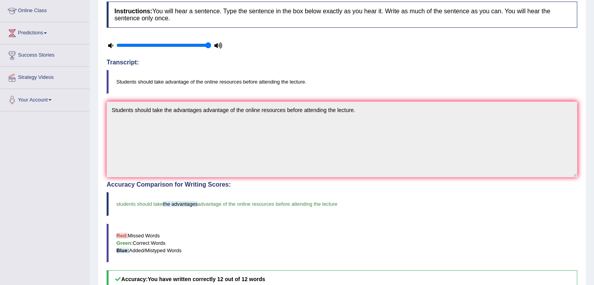
scroll to position [47, 0]
